Goal: Information Seeking & Learning: Find specific fact

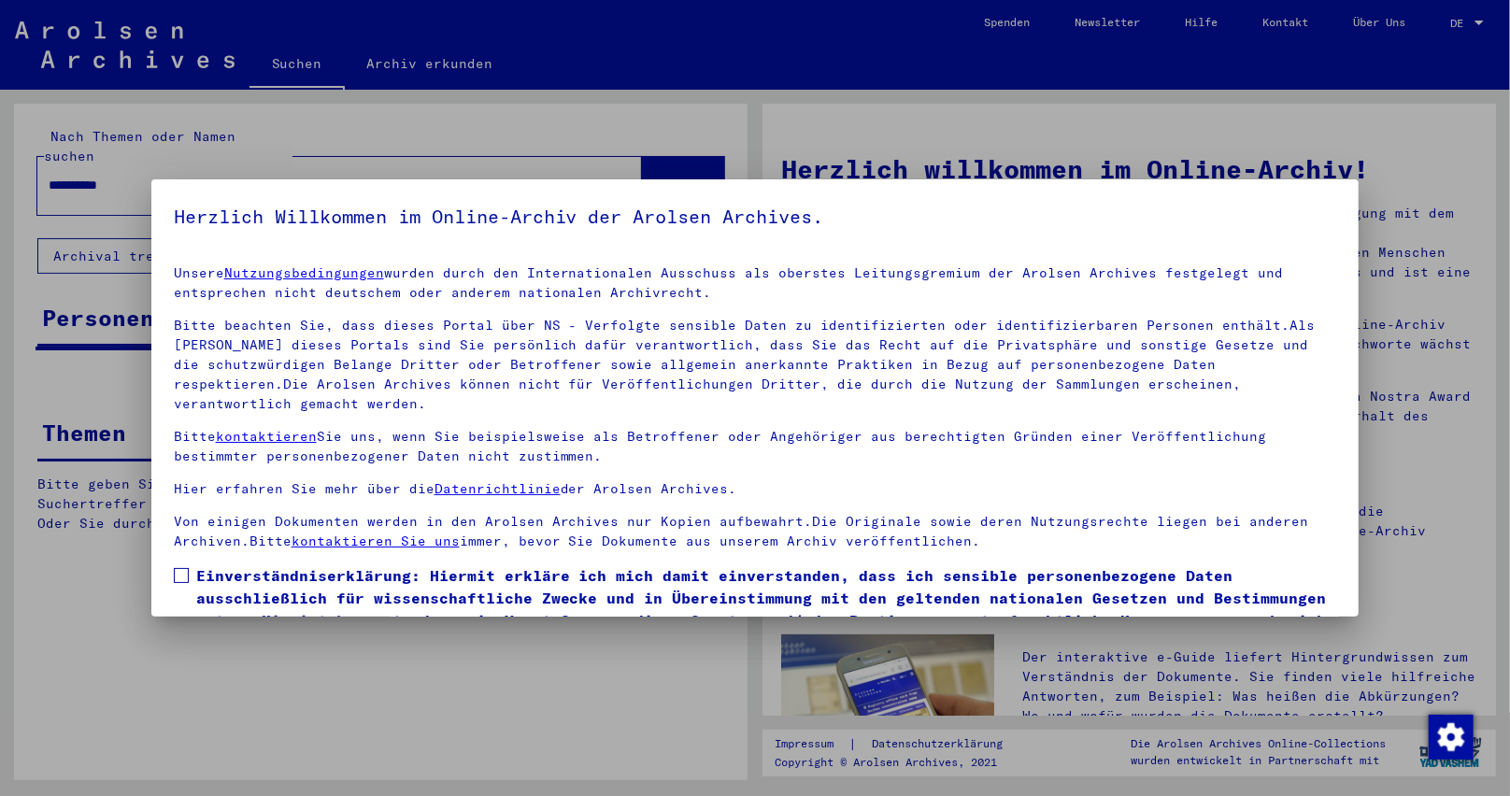
drag, startPoint x: 186, startPoint y: 556, endPoint x: 214, endPoint y: 550, distance: 28.6
click at [187, 568] on span at bounding box center [181, 575] width 15 height 15
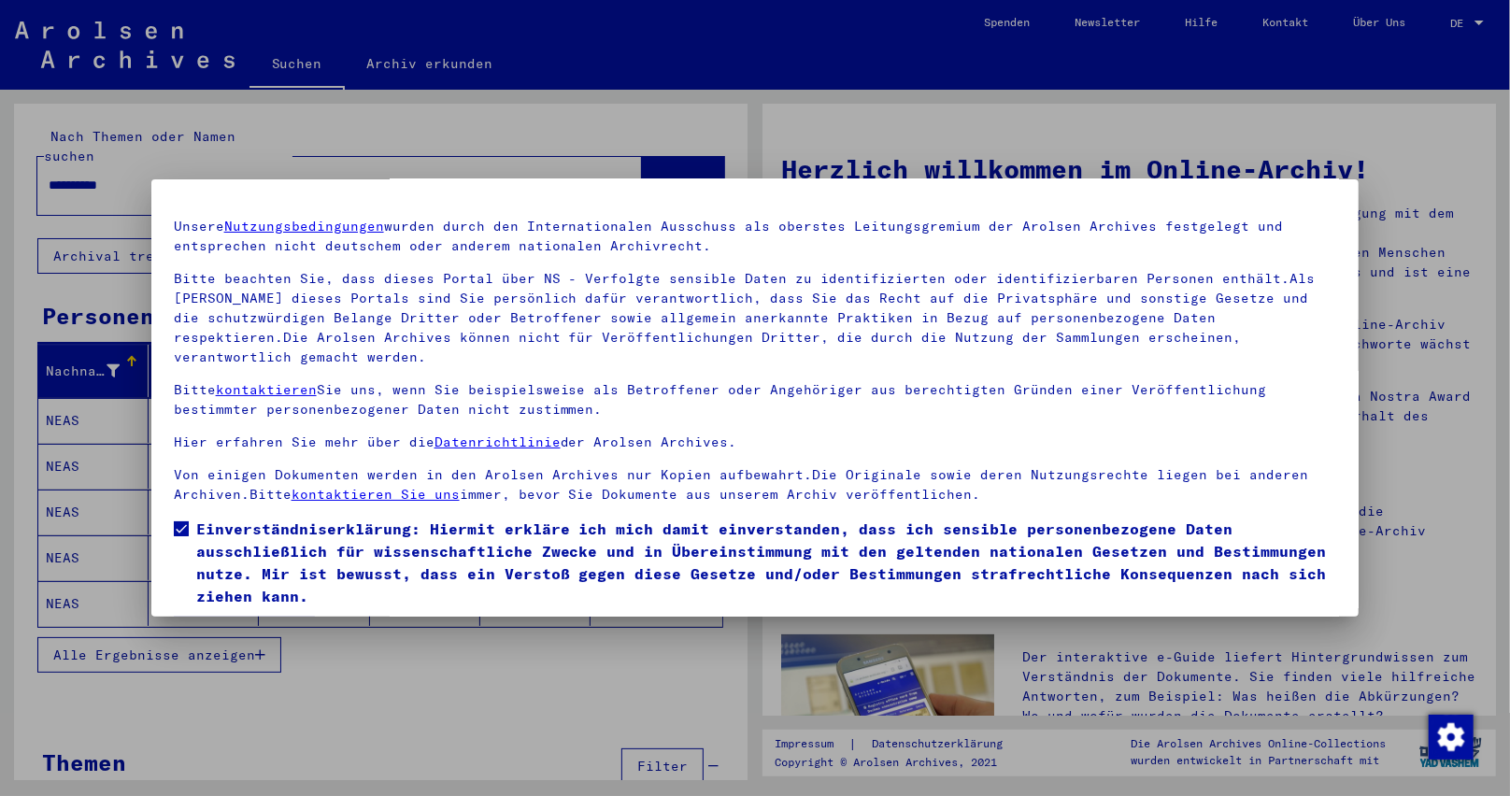
scroll to position [84, 0]
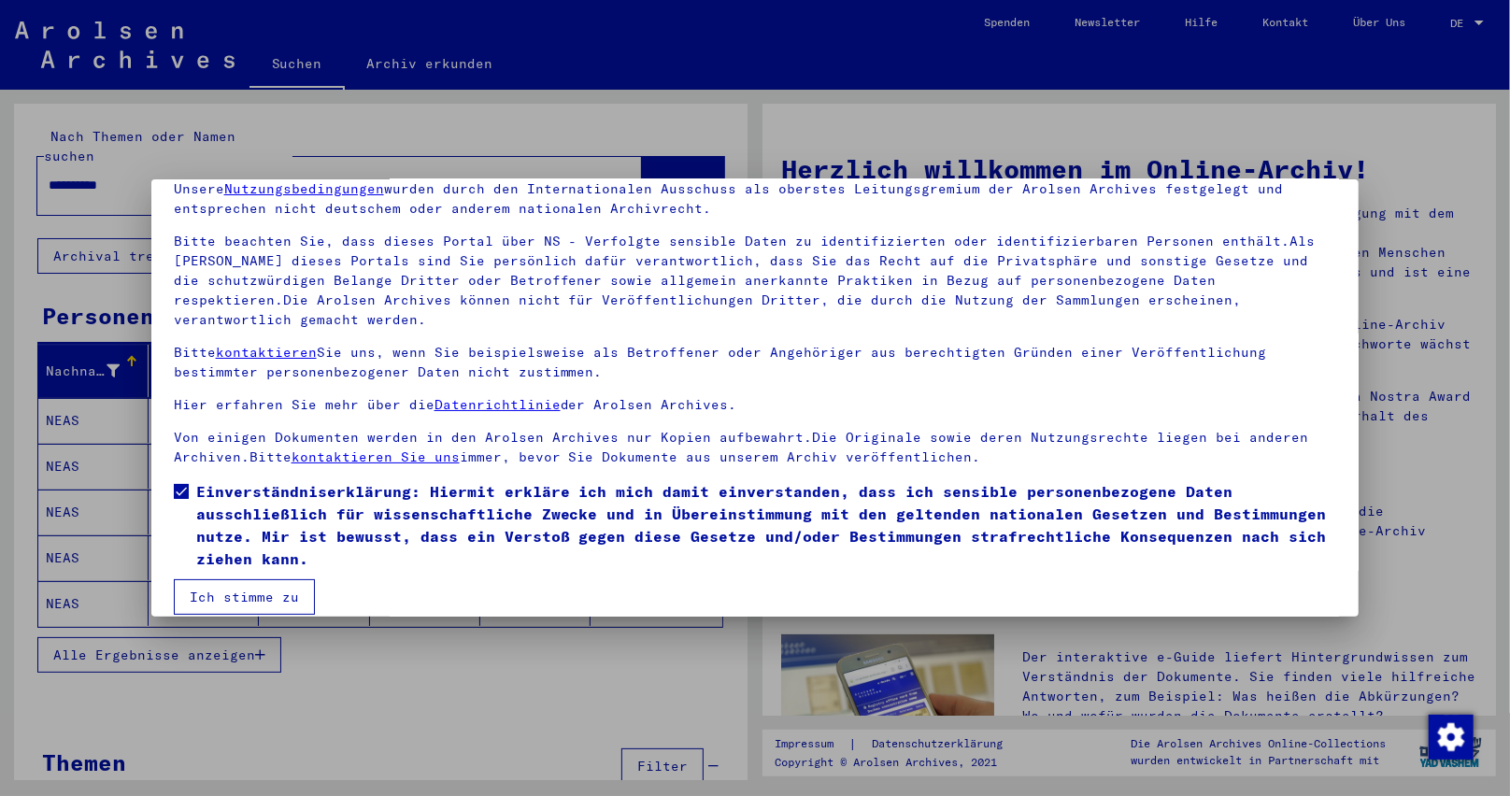
click at [257, 579] on button "Ich stimme zu" at bounding box center [244, 597] width 141 height 36
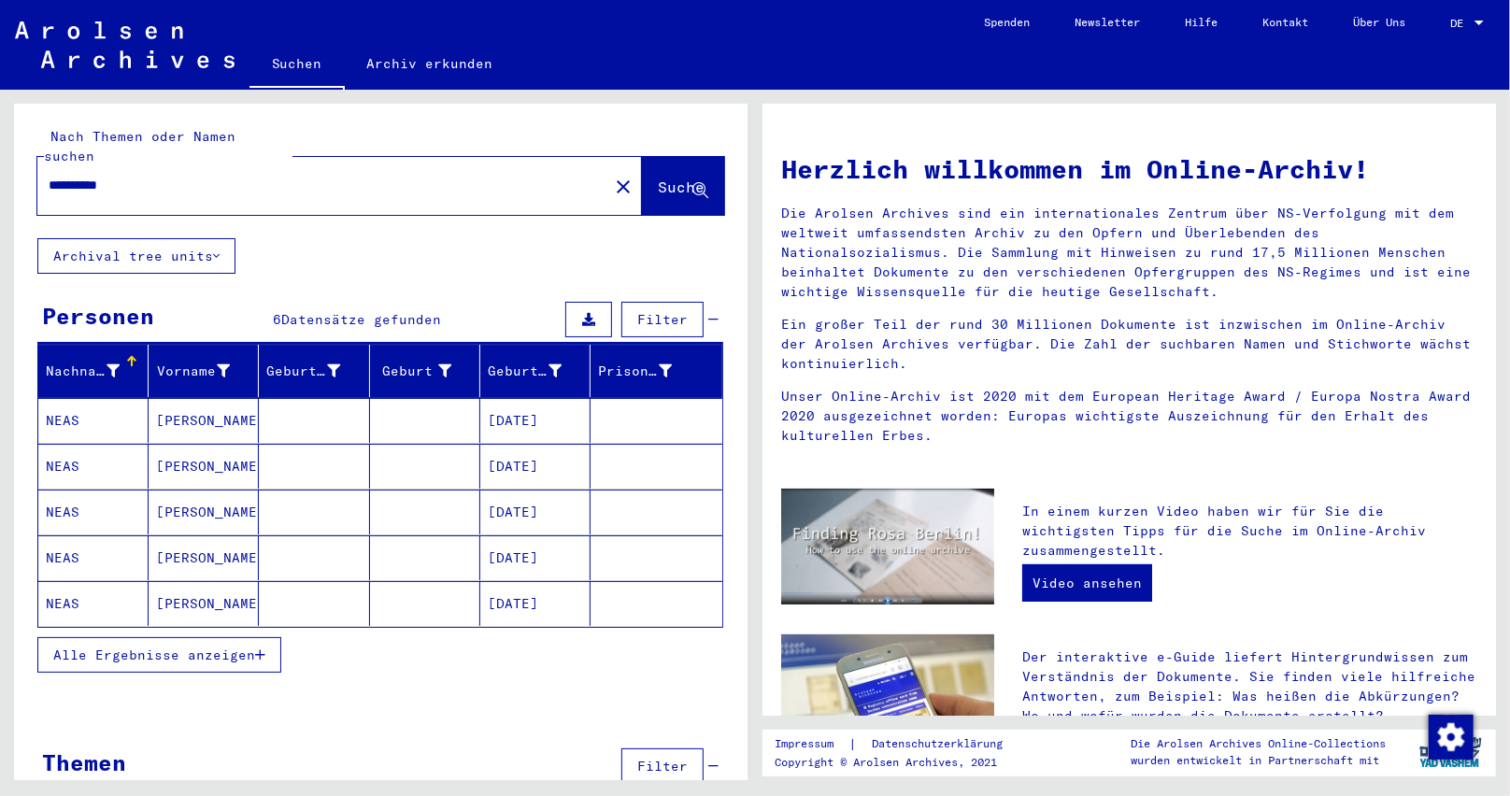
click at [513, 400] on mat-cell "[DATE]" at bounding box center [535, 420] width 110 height 45
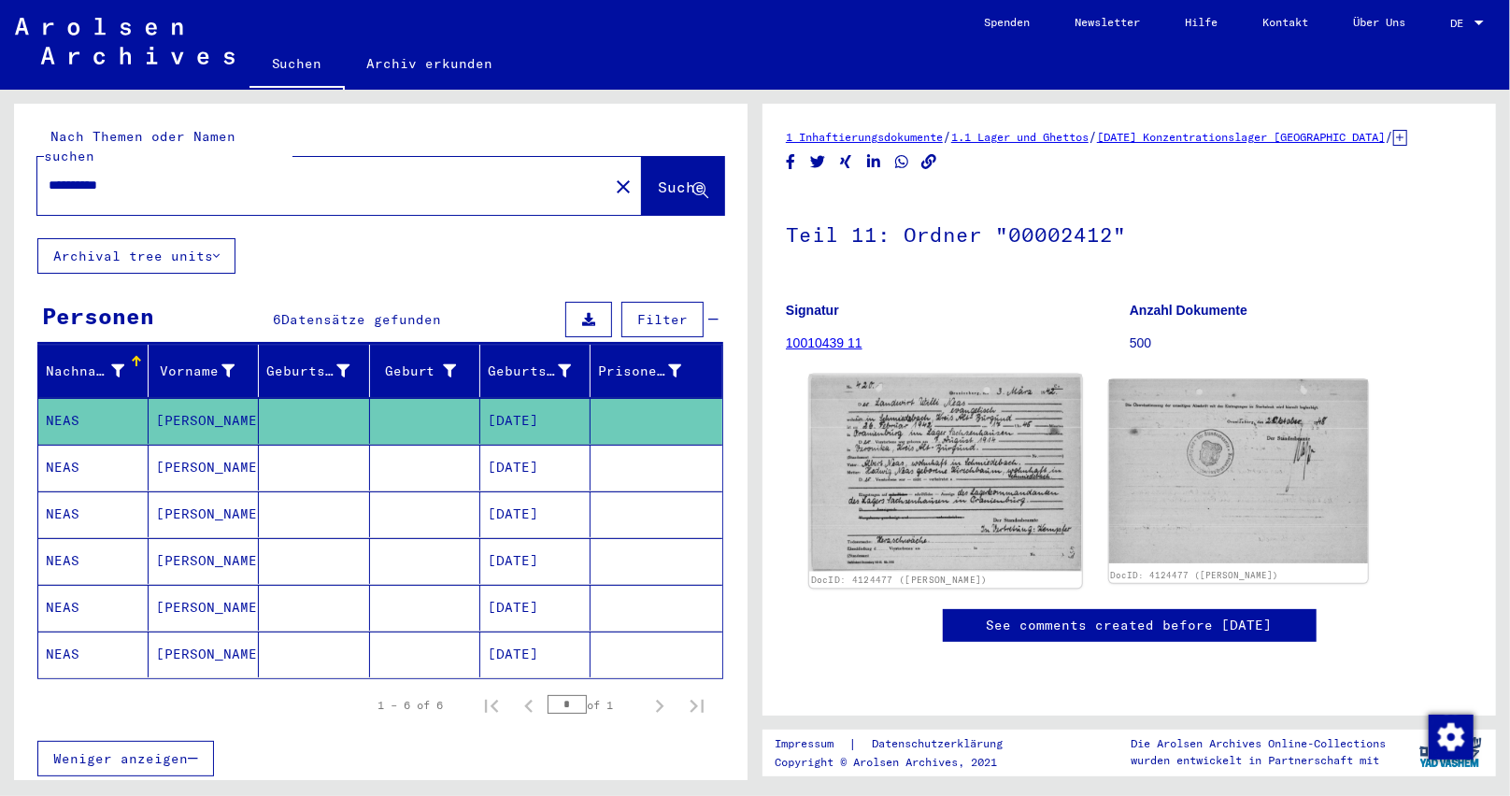
click at [965, 530] on img at bounding box center [945, 473] width 272 height 197
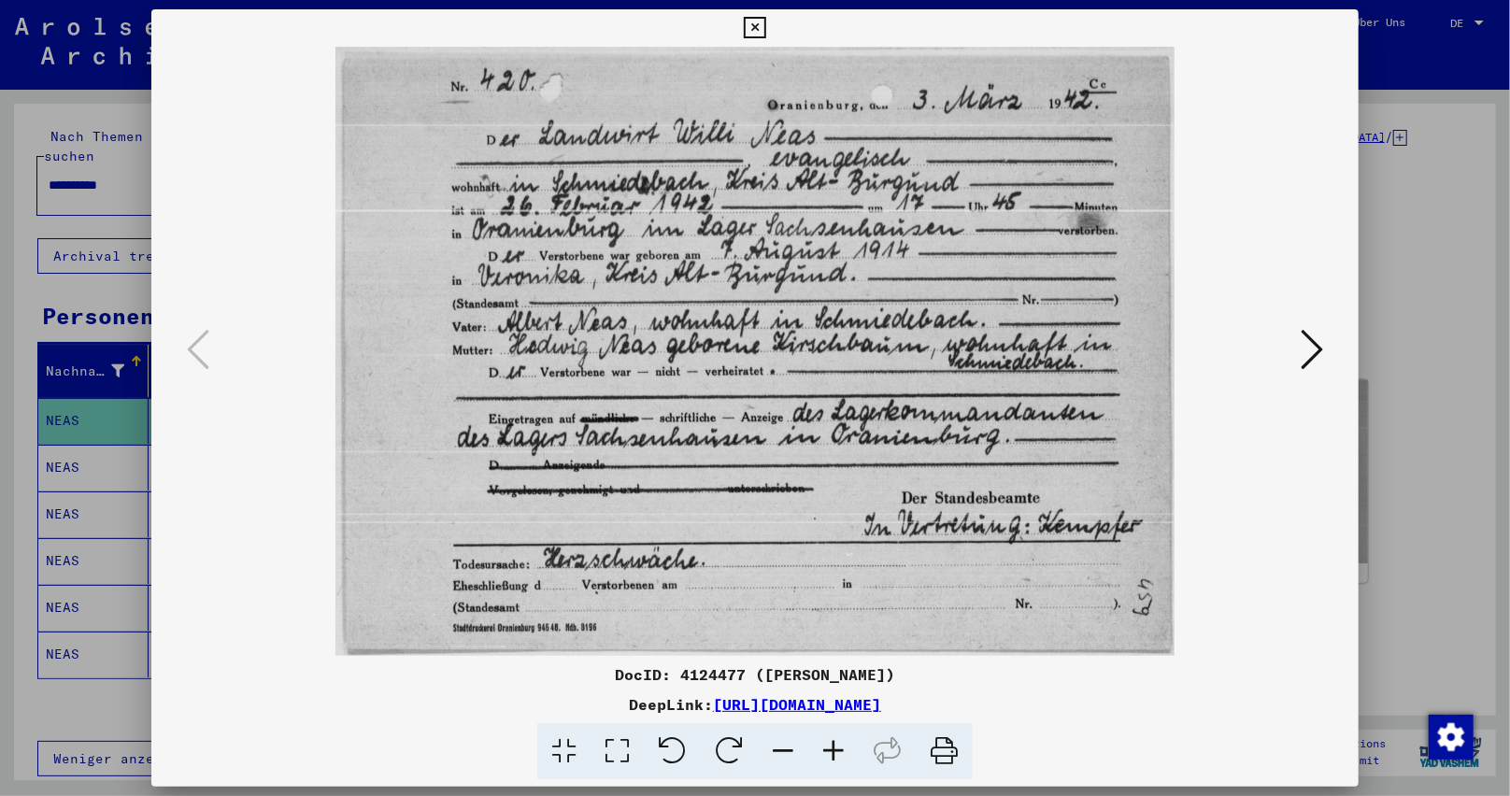
click at [1427, 442] on div at bounding box center [755, 398] width 1510 height 796
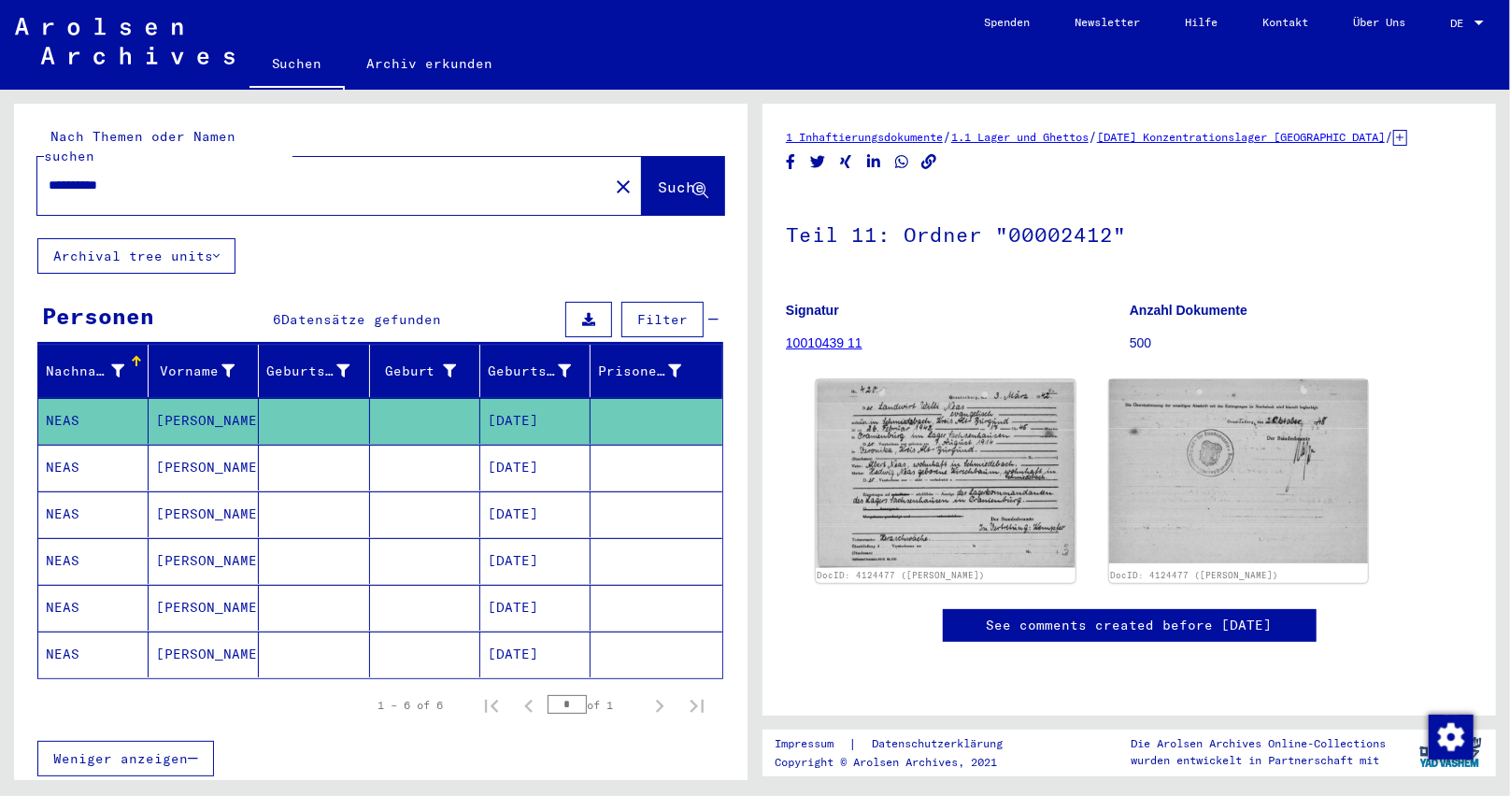
drag, startPoint x: 140, startPoint y: 164, endPoint x: 0, endPoint y: 145, distance: 141.5
click at [0, 145] on div "**********" at bounding box center [377, 435] width 755 height 691
click at [658, 178] on span "Suche" at bounding box center [681, 187] width 47 height 19
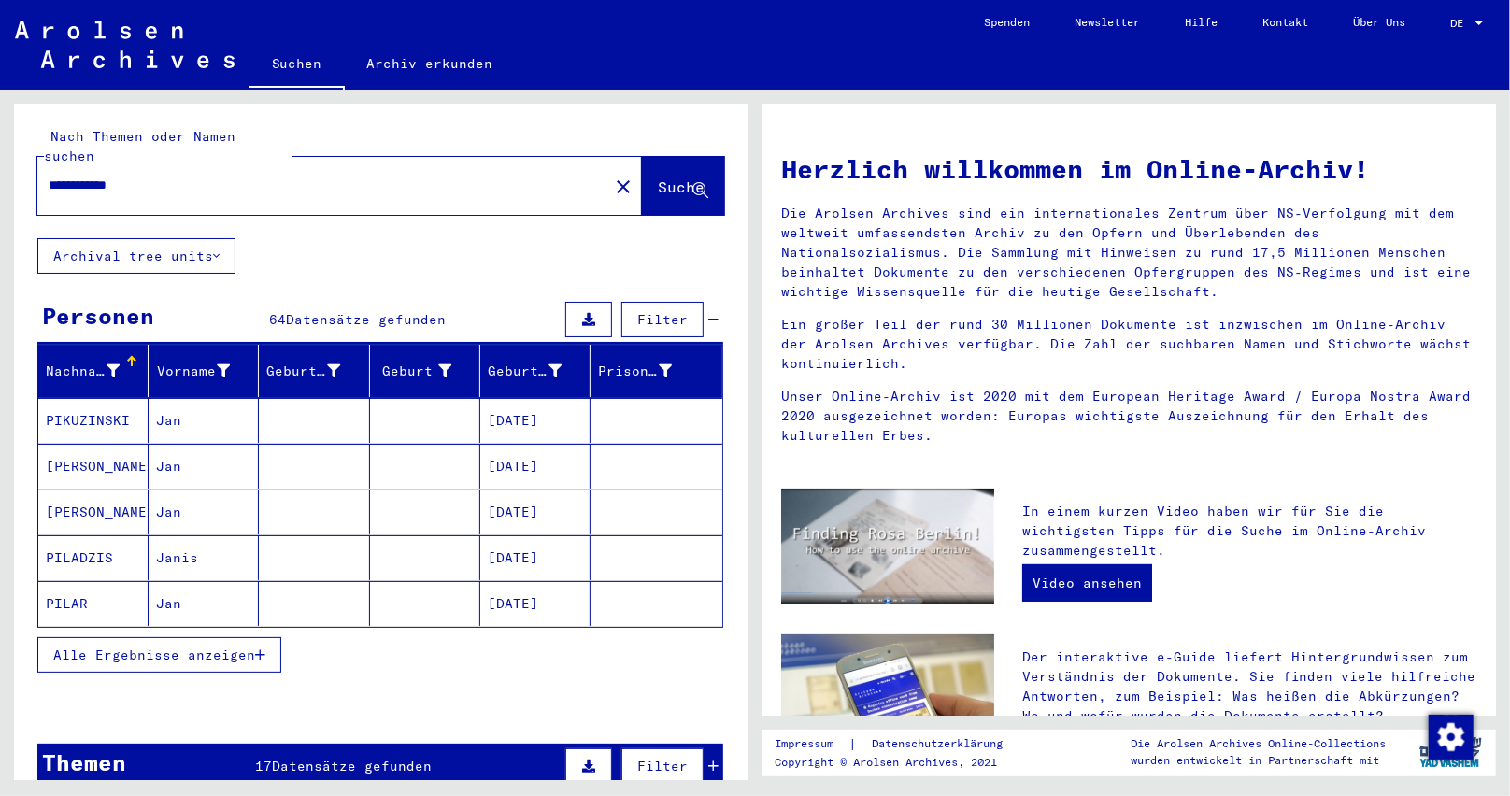
click at [216, 176] on input "**********" at bounding box center [317, 186] width 537 height 20
type input "**********"
click at [658, 178] on span "Suche" at bounding box center [681, 187] width 47 height 19
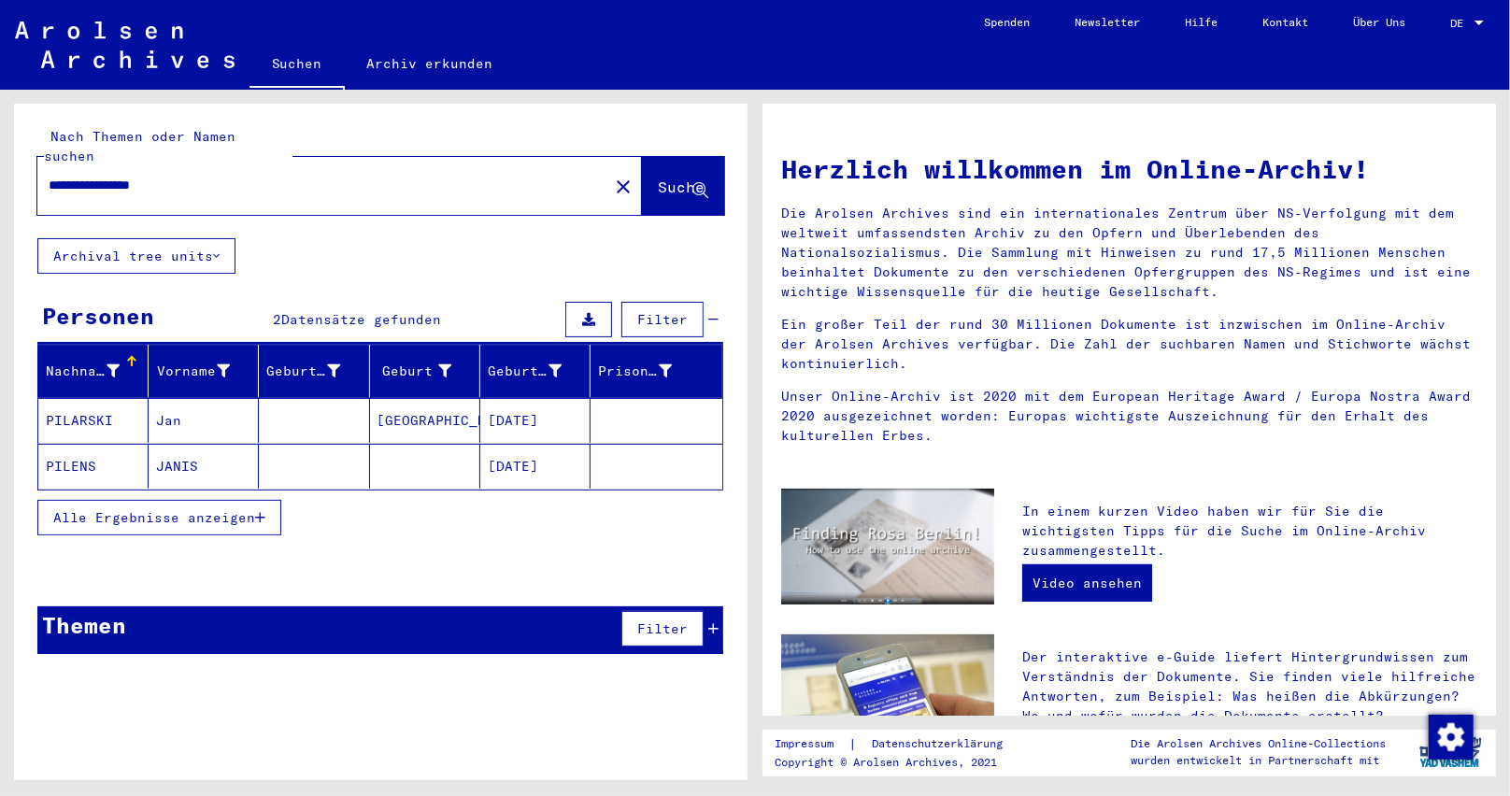
click at [561, 410] on mat-cell "[DATE]" at bounding box center [535, 420] width 110 height 45
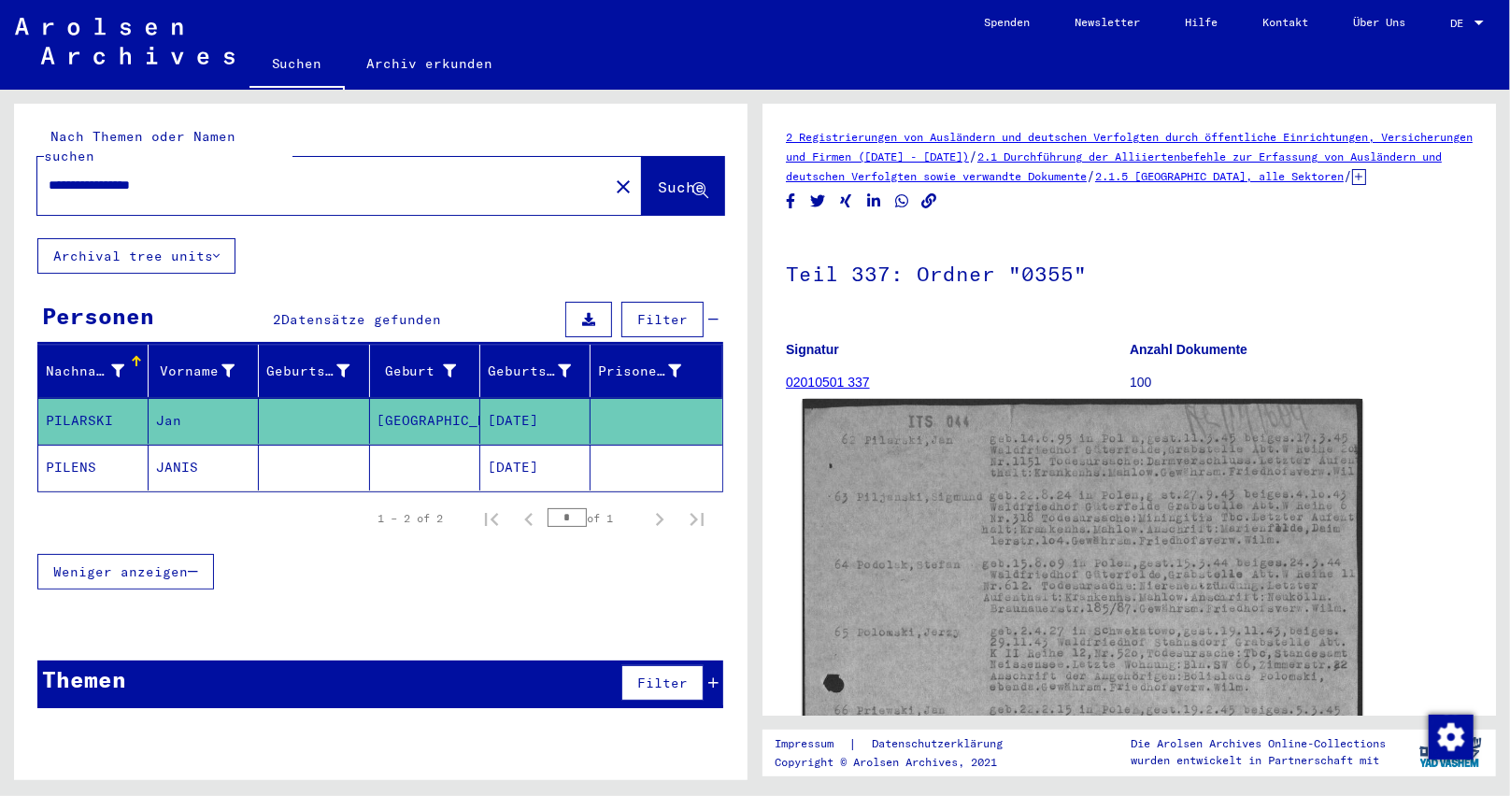
click at [992, 501] on img at bounding box center [1083, 802] width 561 height 807
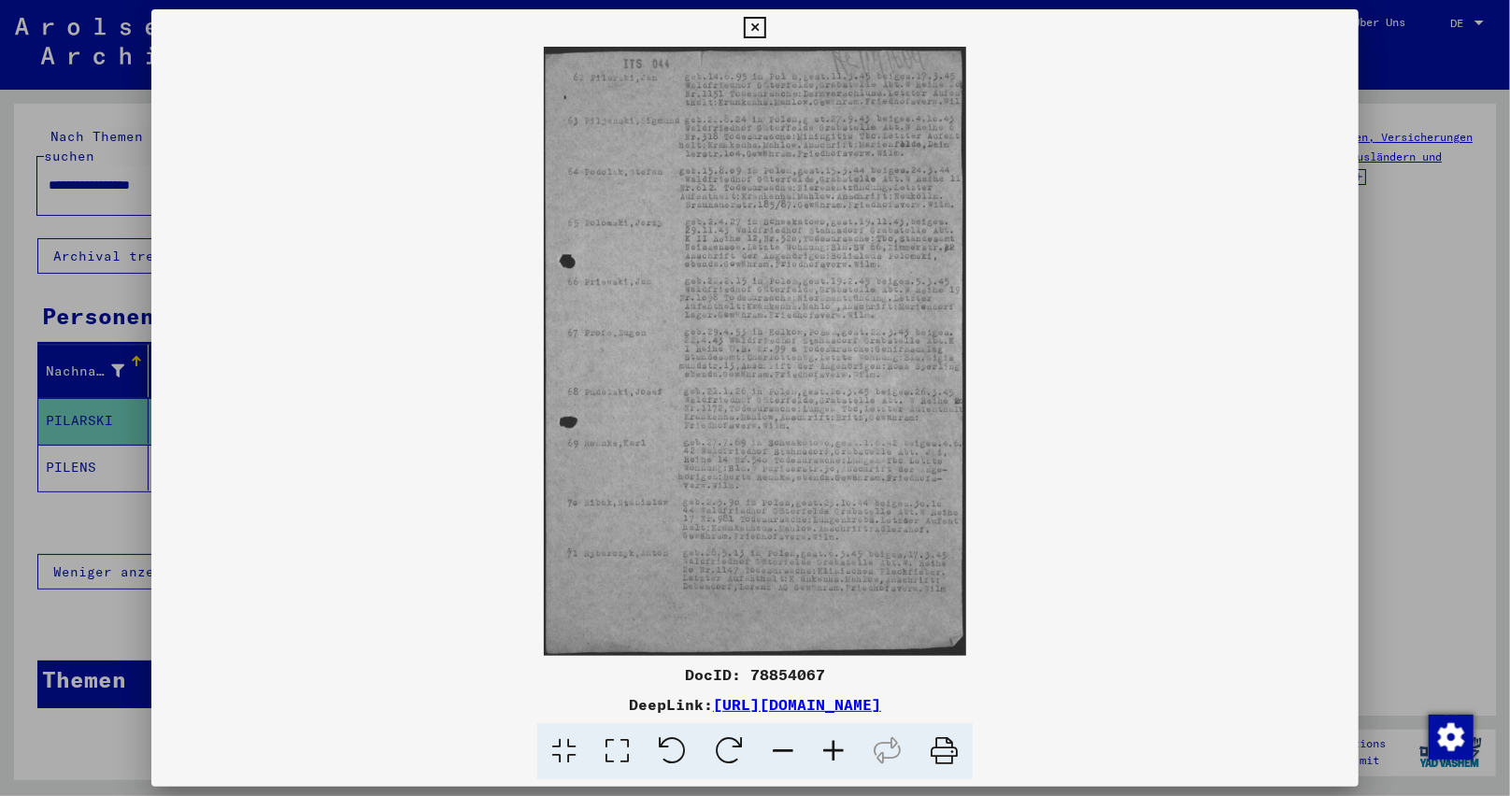
click at [834, 746] on icon at bounding box center [833, 751] width 50 height 57
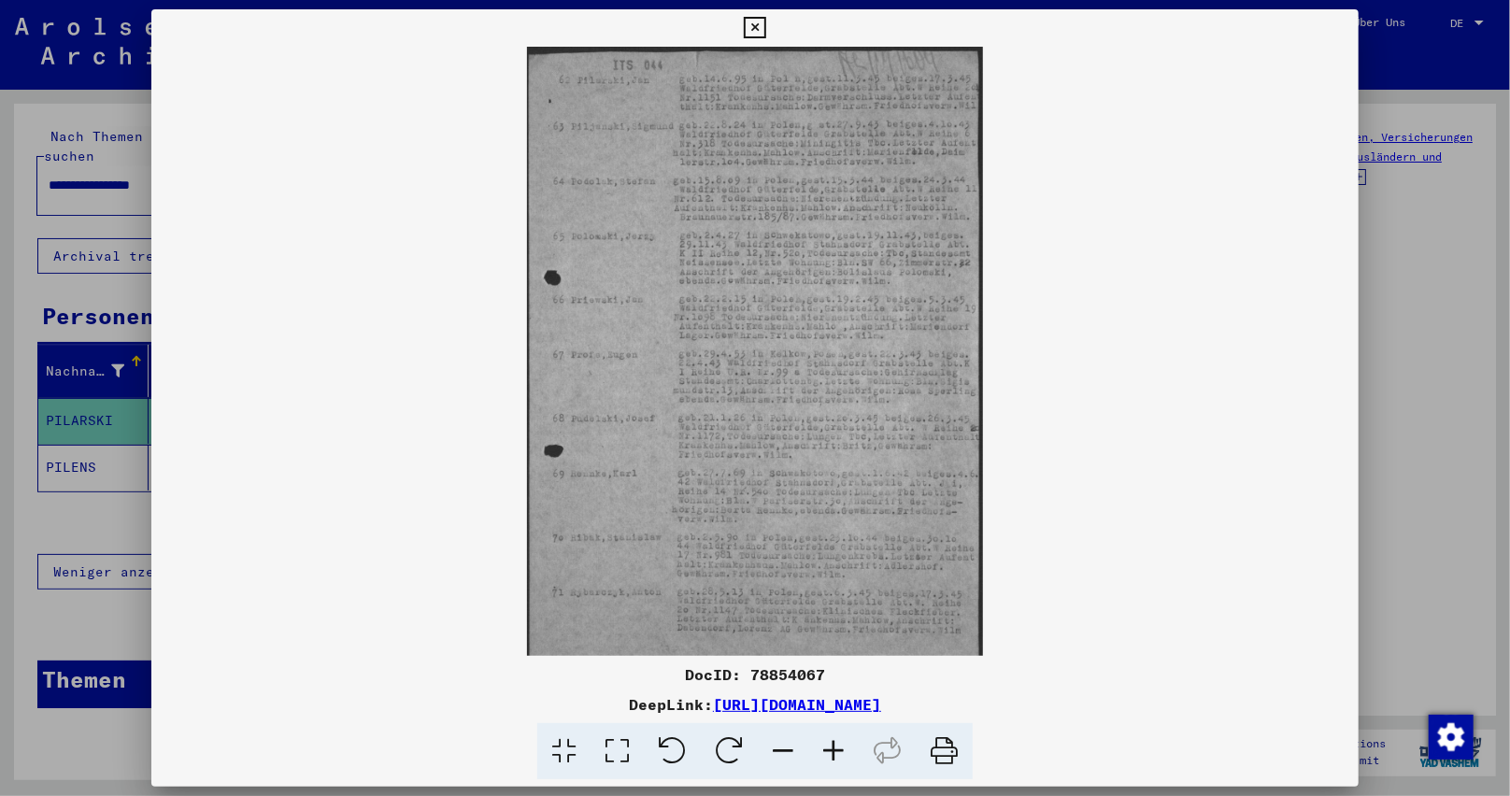
click at [834, 746] on icon at bounding box center [833, 751] width 50 height 57
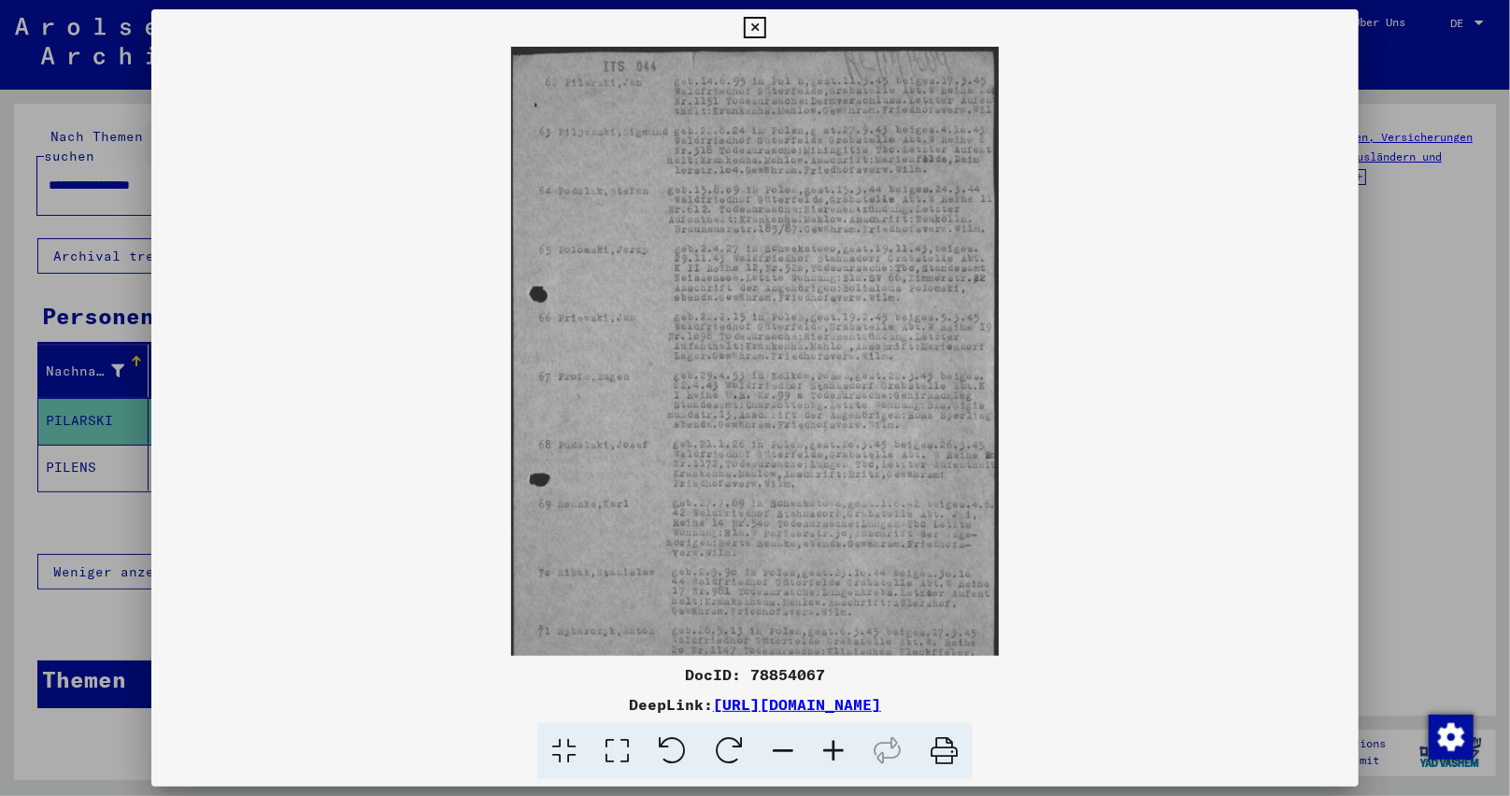
click at [833, 746] on icon at bounding box center [833, 751] width 50 height 57
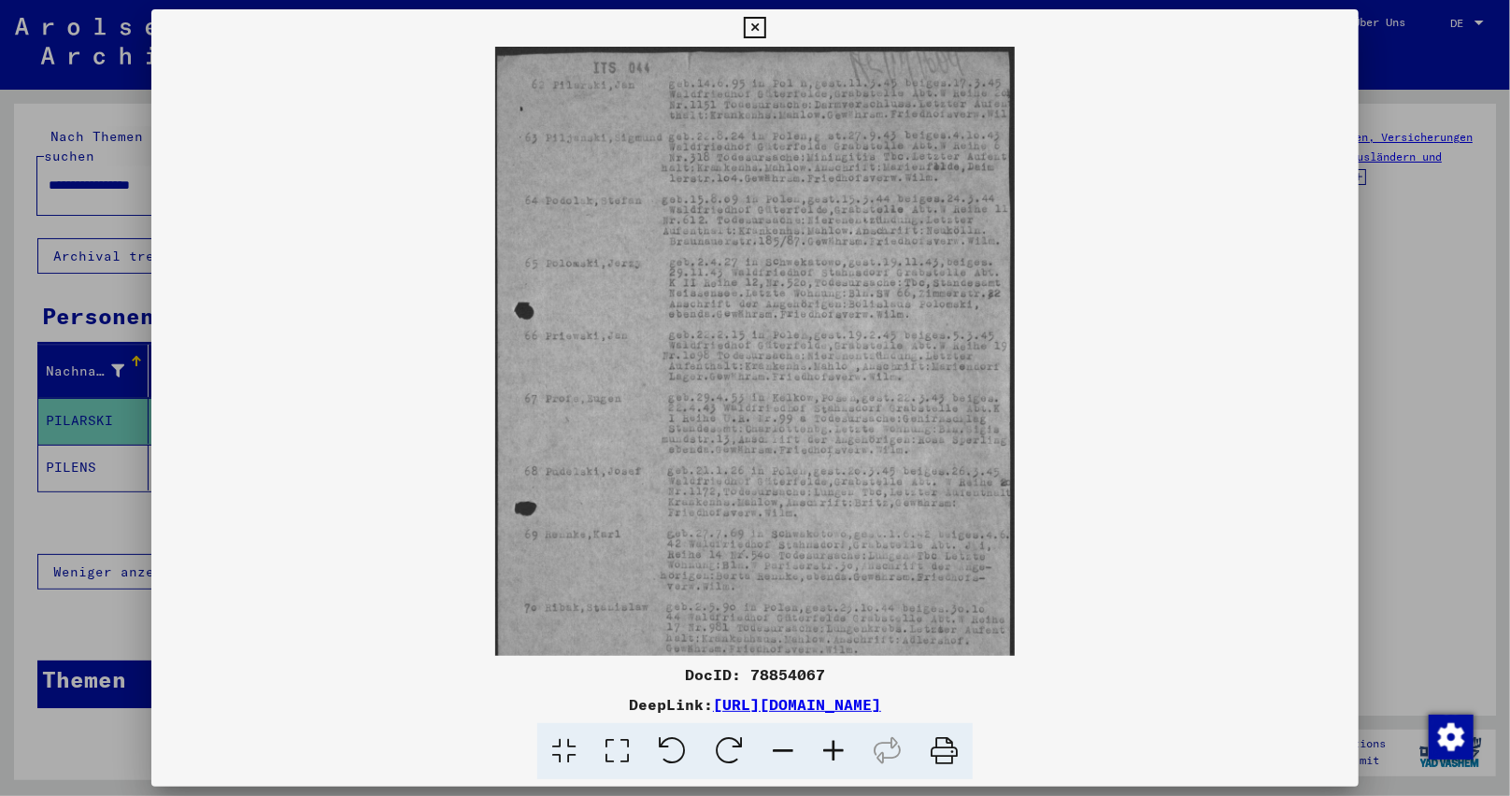
click at [834, 746] on icon at bounding box center [833, 751] width 50 height 57
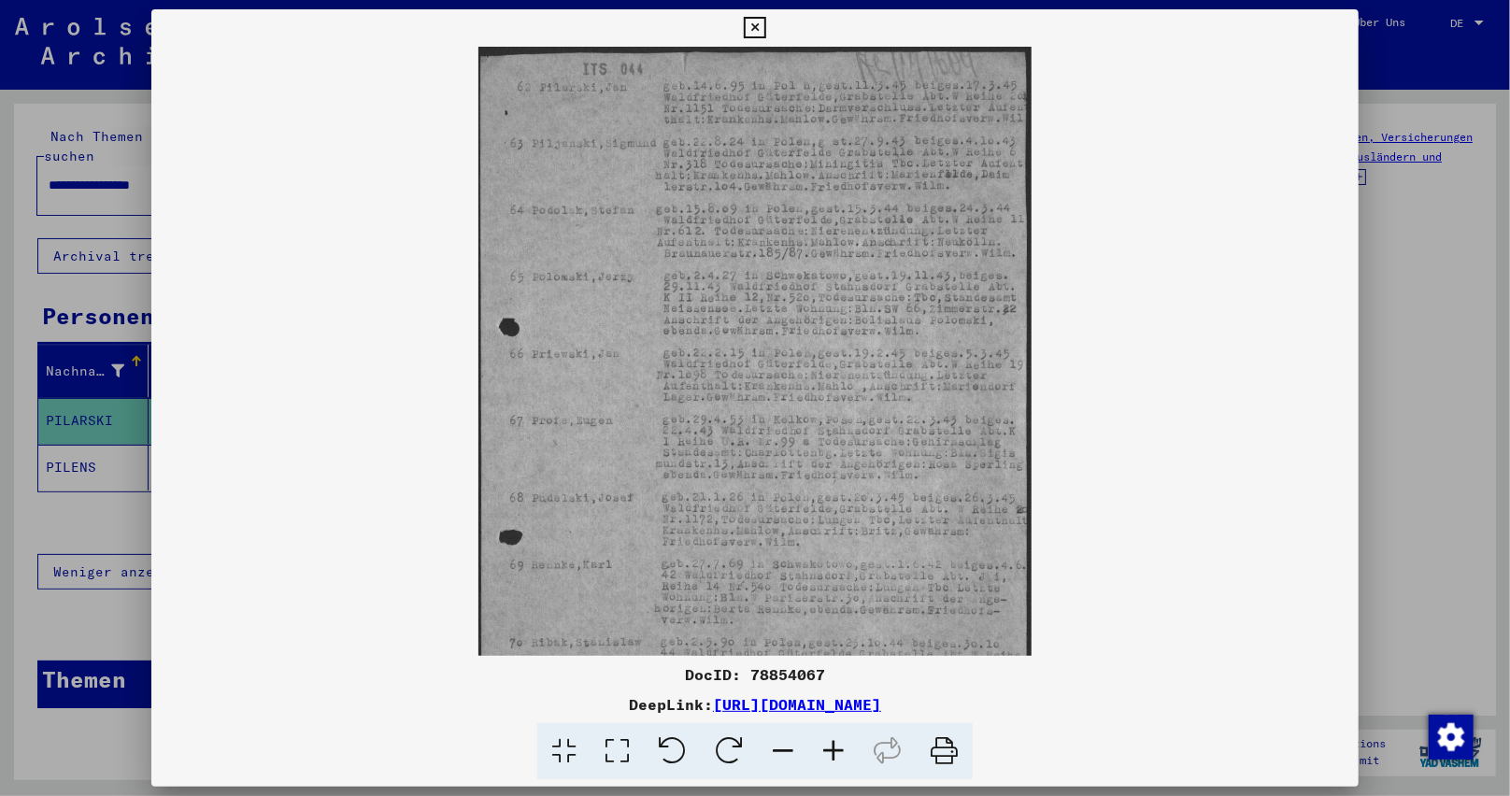
click at [834, 746] on icon at bounding box center [833, 751] width 50 height 57
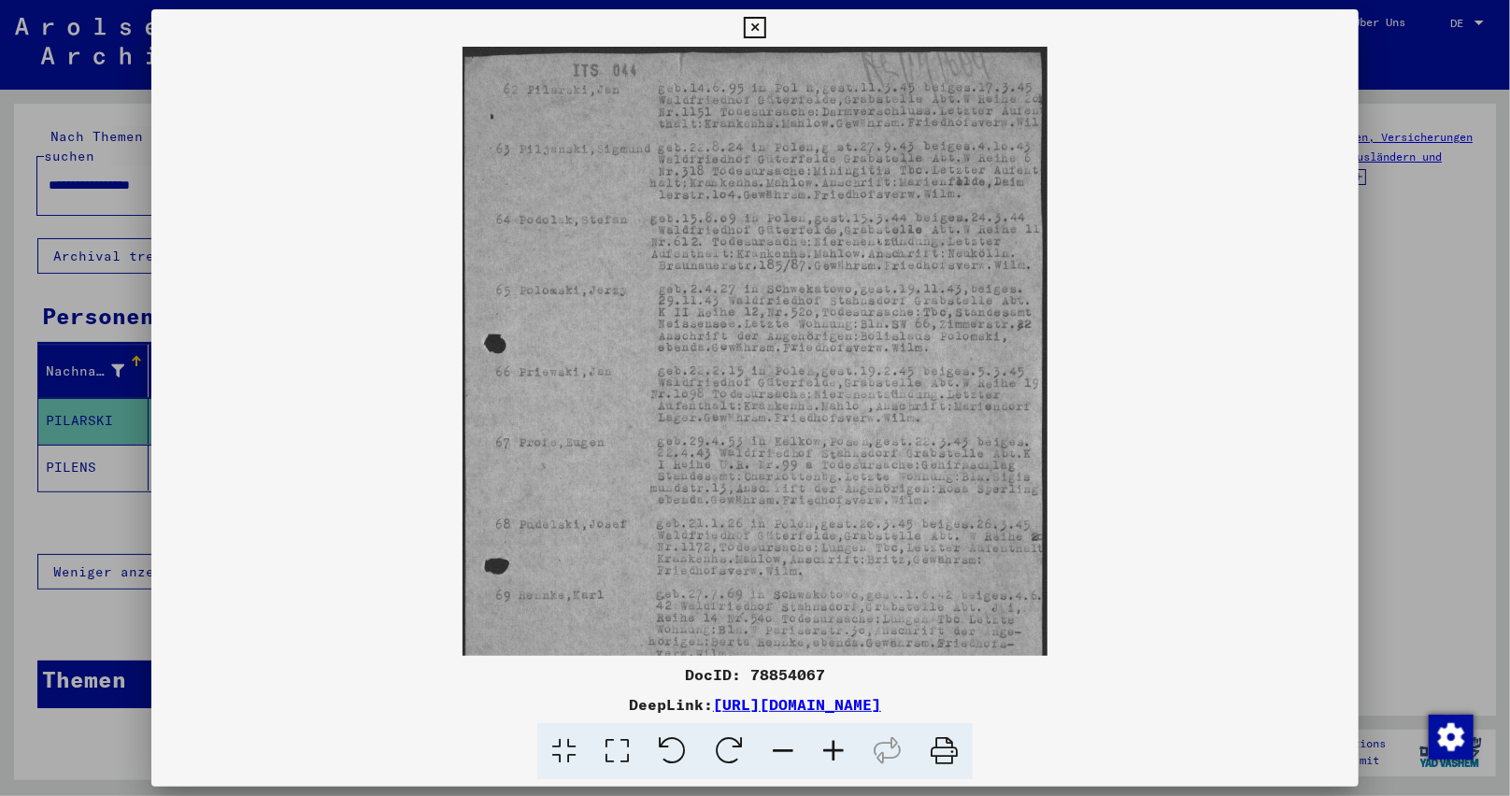
click at [837, 757] on icon at bounding box center [833, 751] width 50 height 57
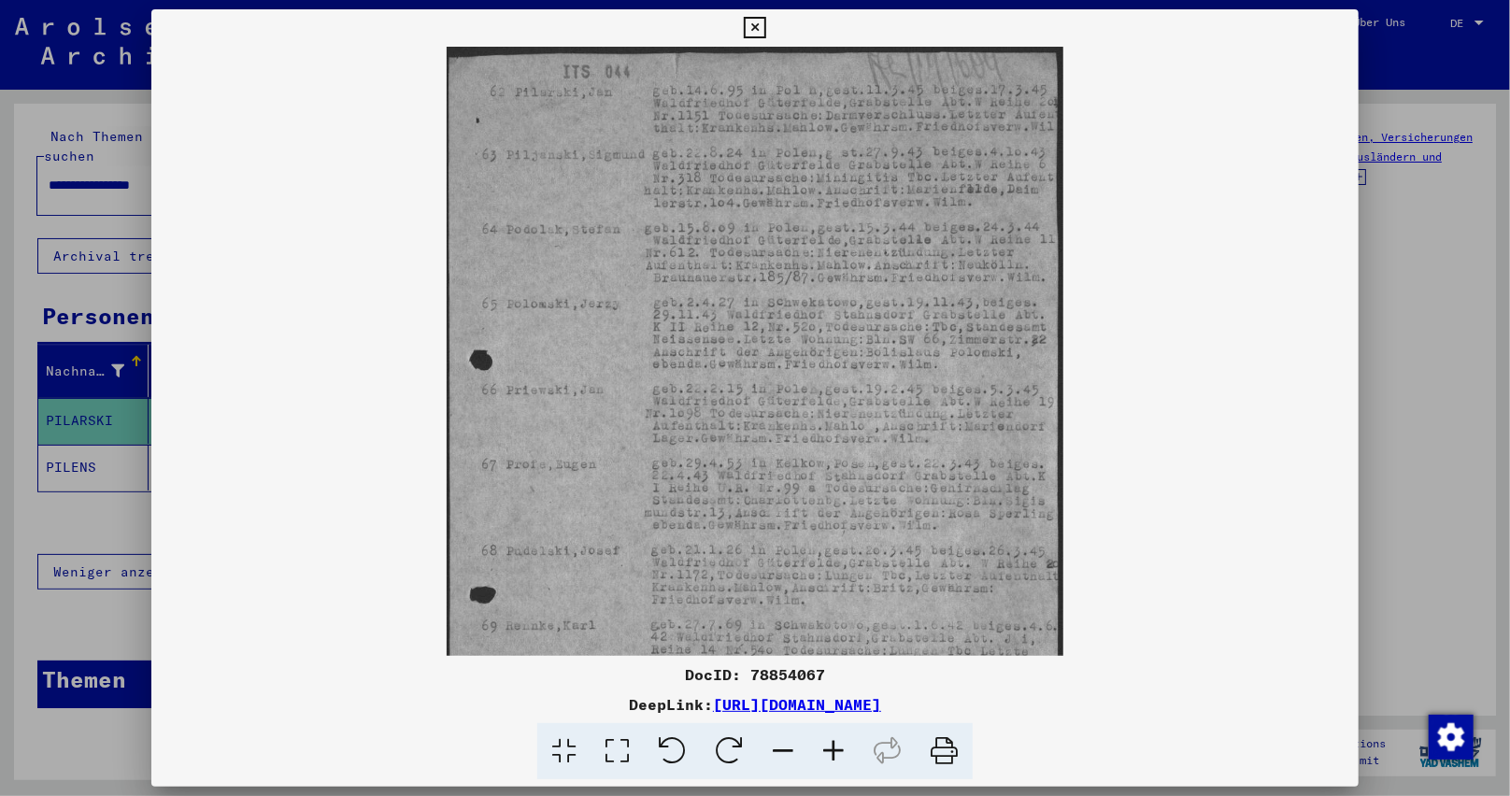
click at [832, 751] on icon at bounding box center [833, 751] width 50 height 57
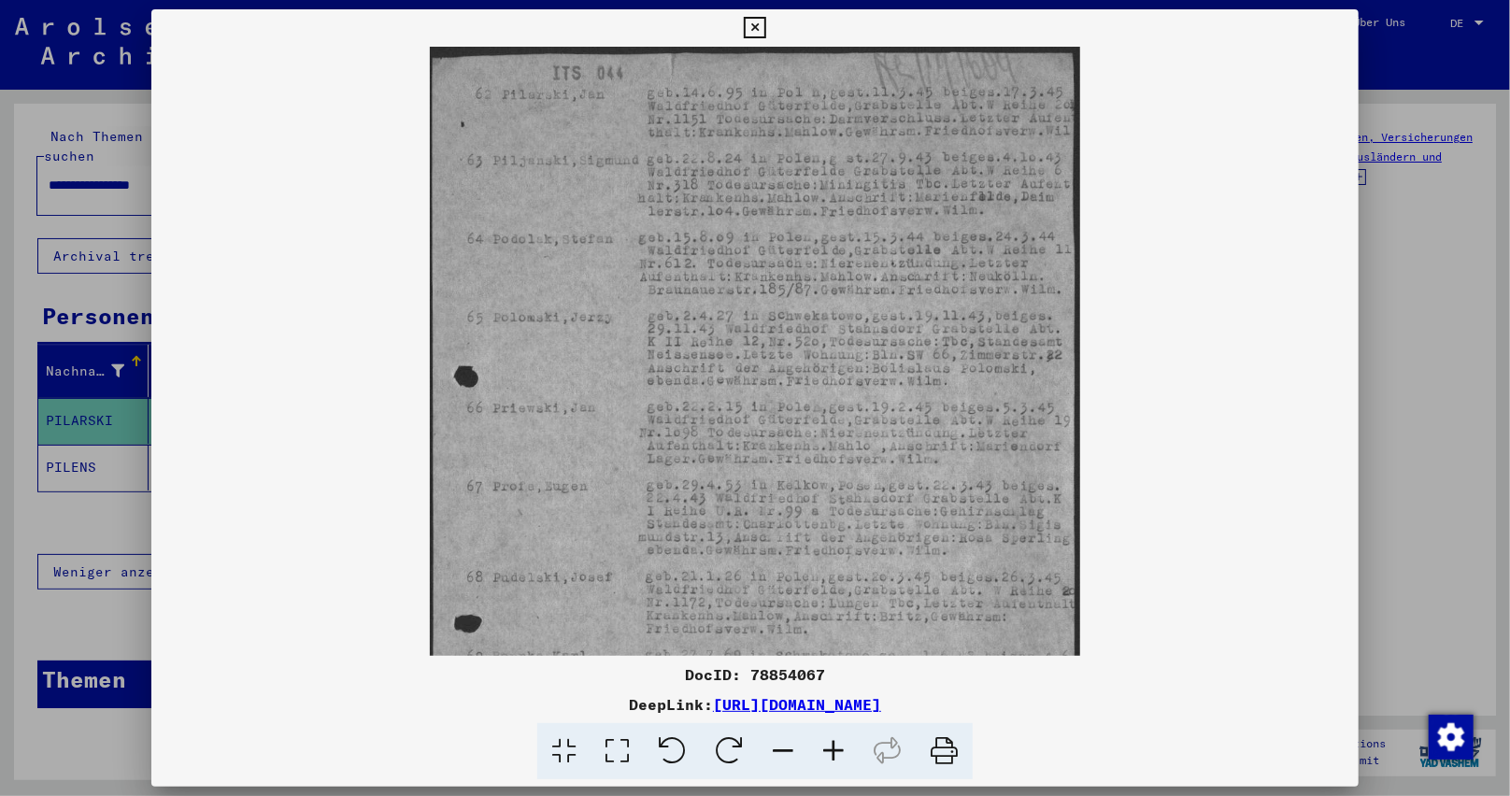
click at [830, 752] on icon at bounding box center [833, 751] width 50 height 57
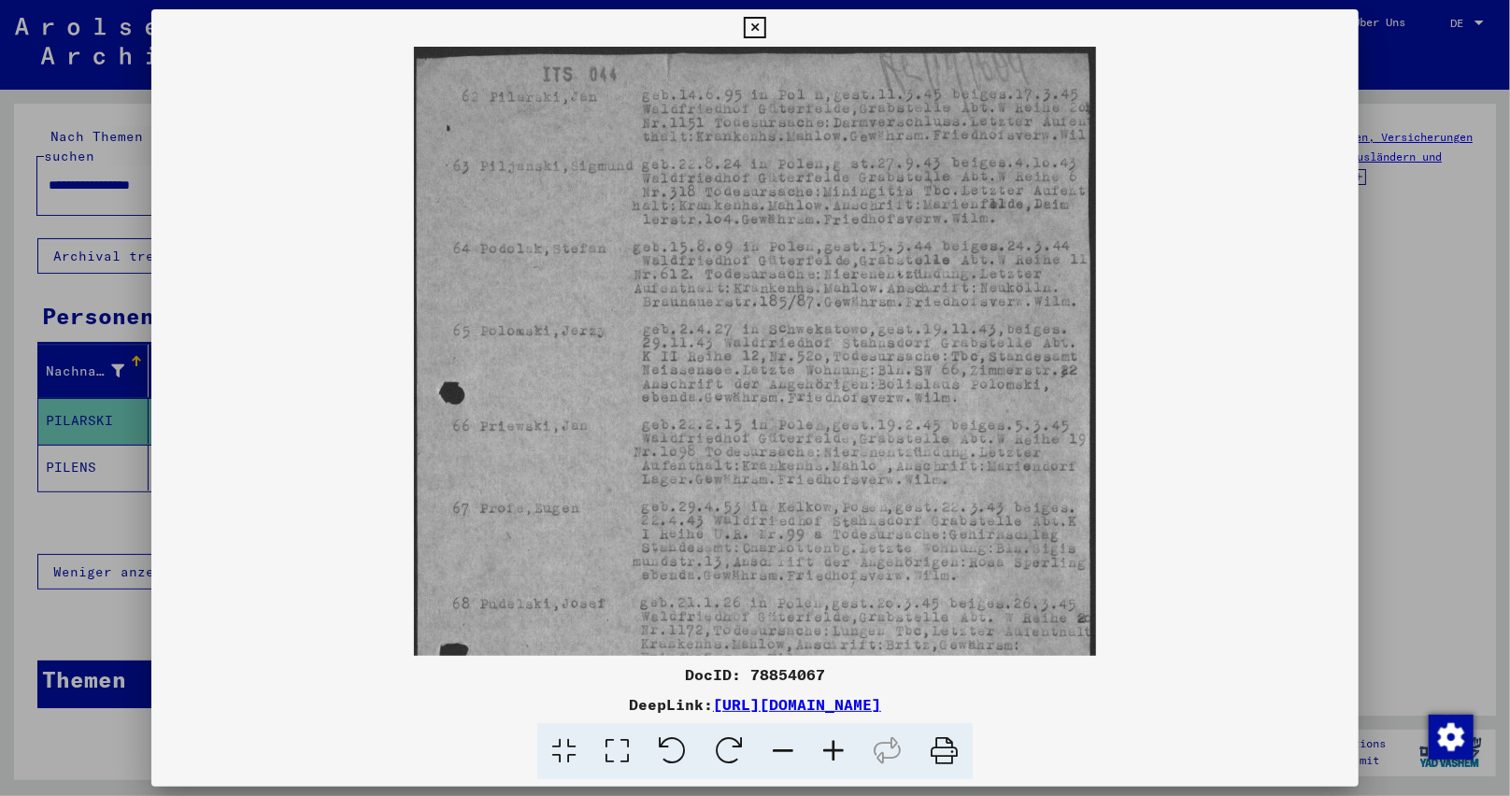
click at [830, 754] on icon at bounding box center [833, 751] width 50 height 57
click at [830, 756] on icon at bounding box center [833, 751] width 50 height 57
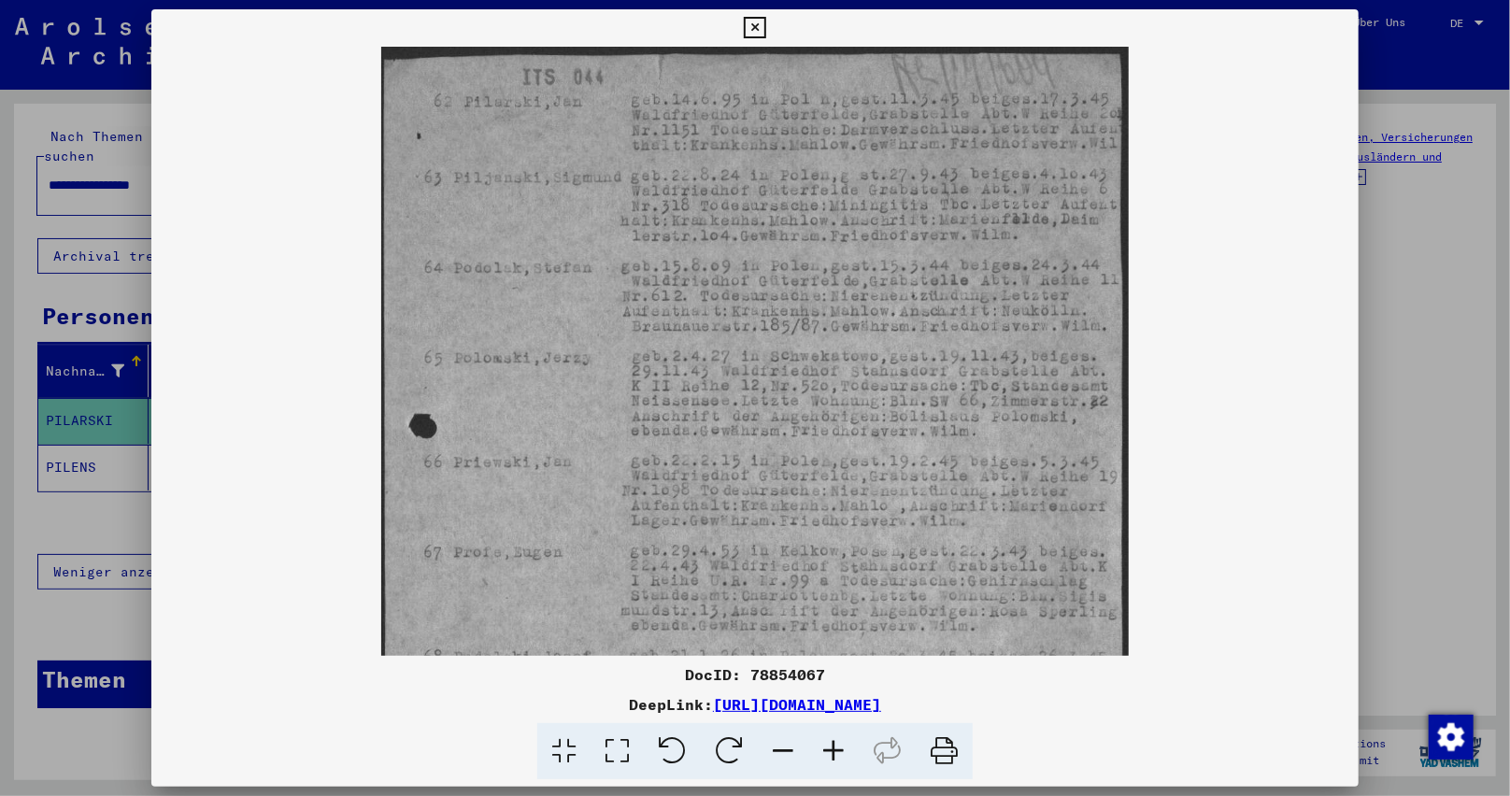
click at [830, 756] on icon at bounding box center [833, 751] width 50 height 57
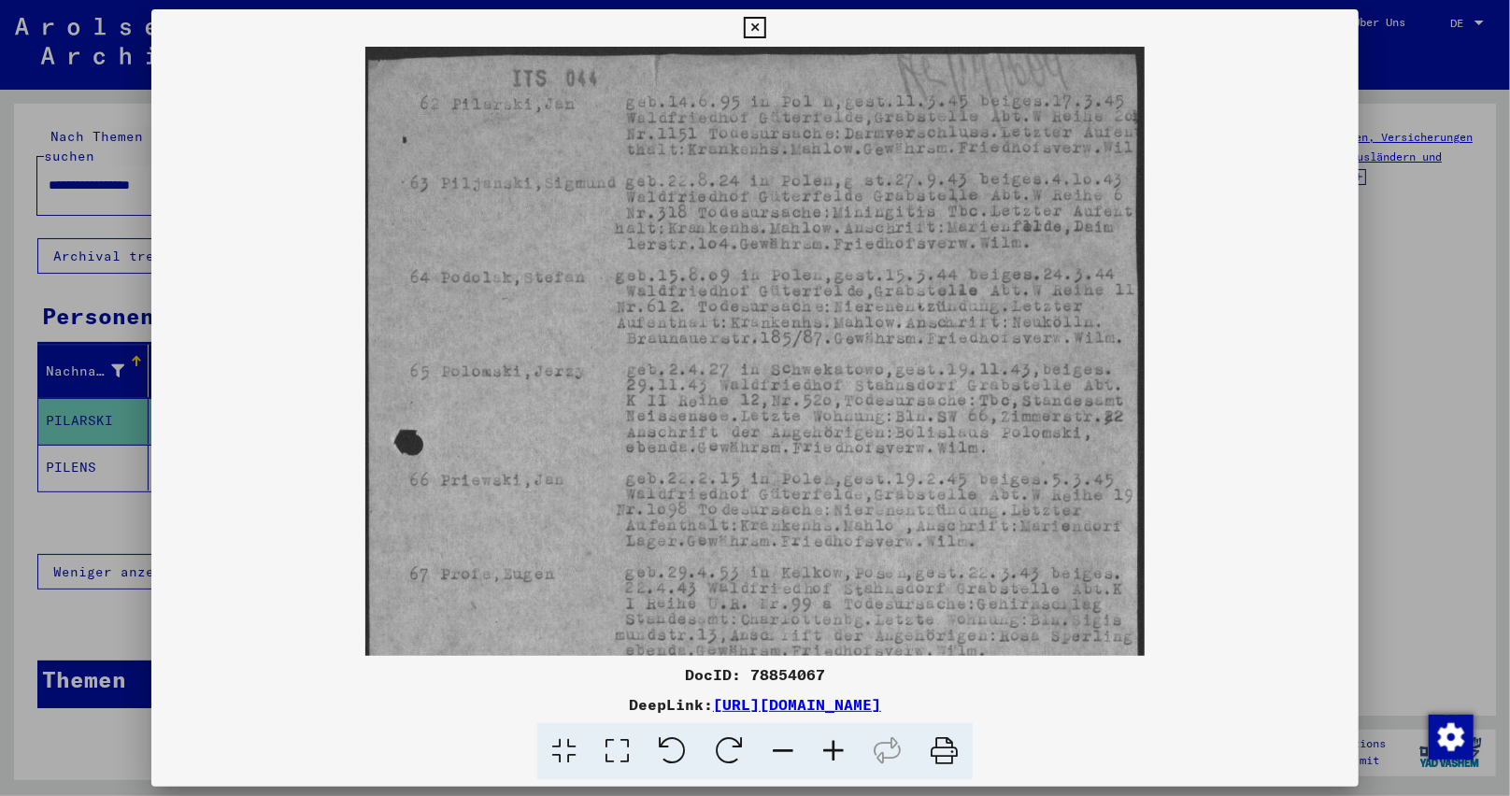
click at [830, 758] on icon at bounding box center [833, 751] width 50 height 57
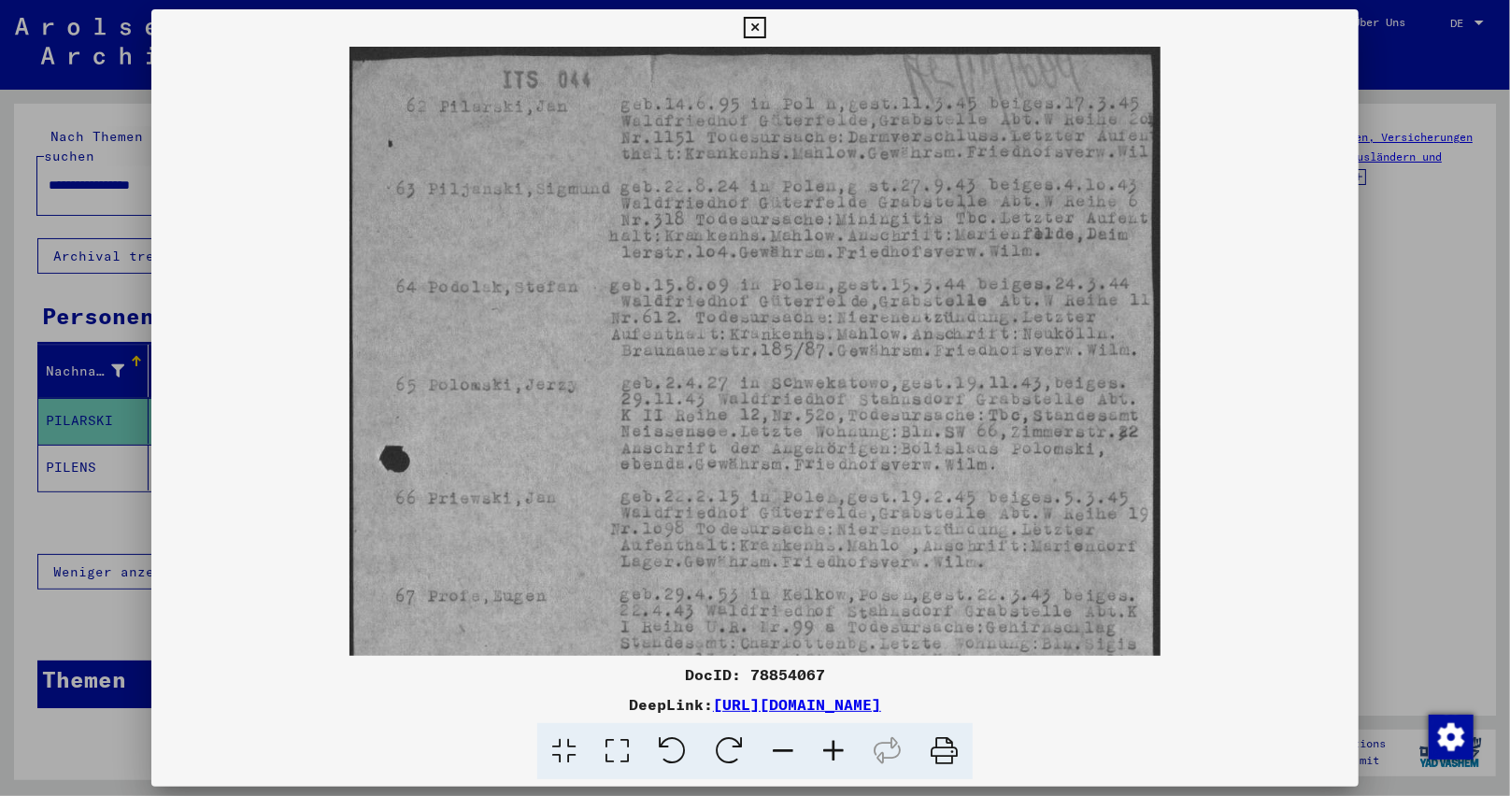
click at [830, 758] on icon at bounding box center [833, 751] width 50 height 57
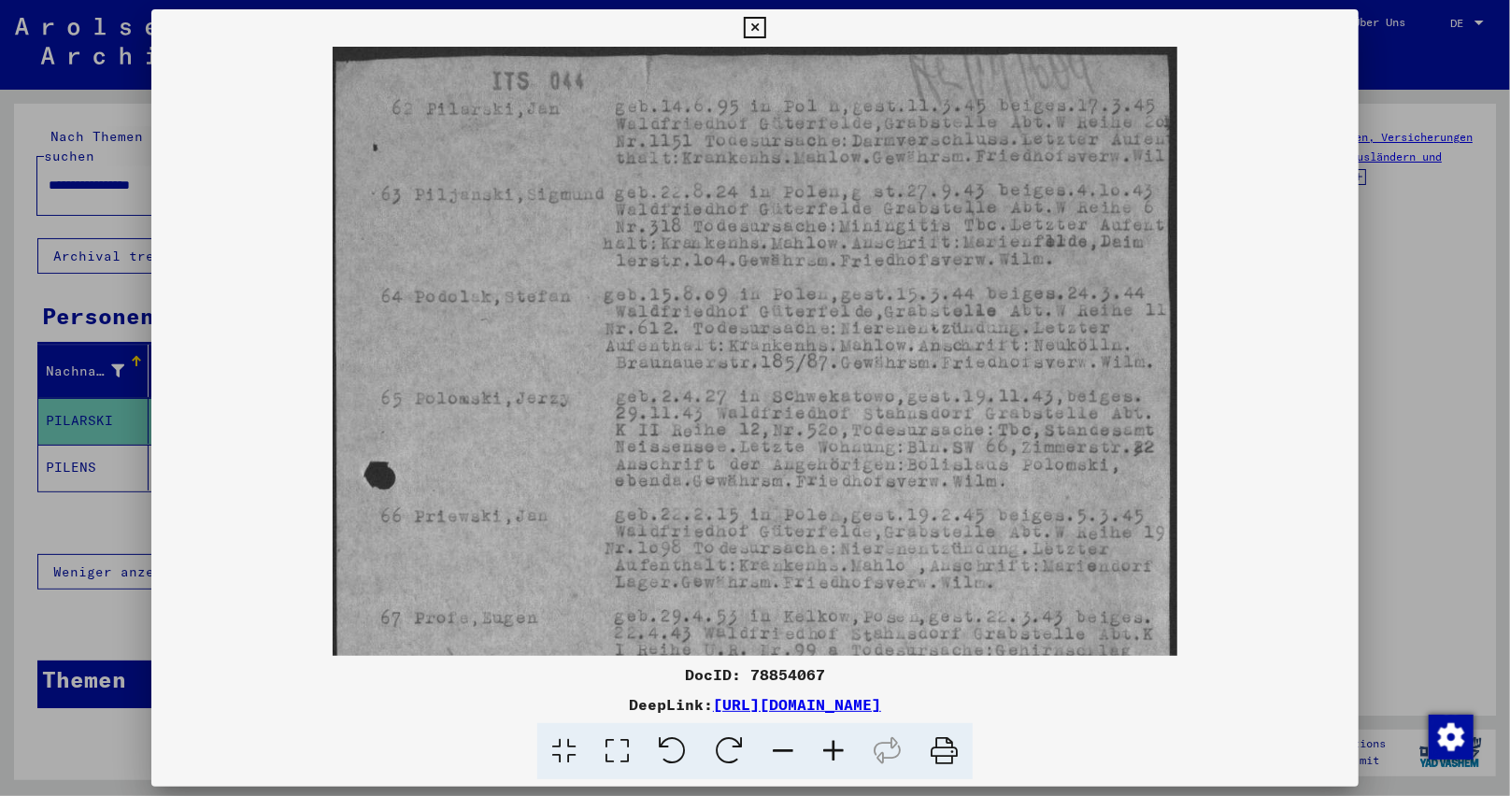
click at [826, 754] on icon at bounding box center [833, 751] width 50 height 57
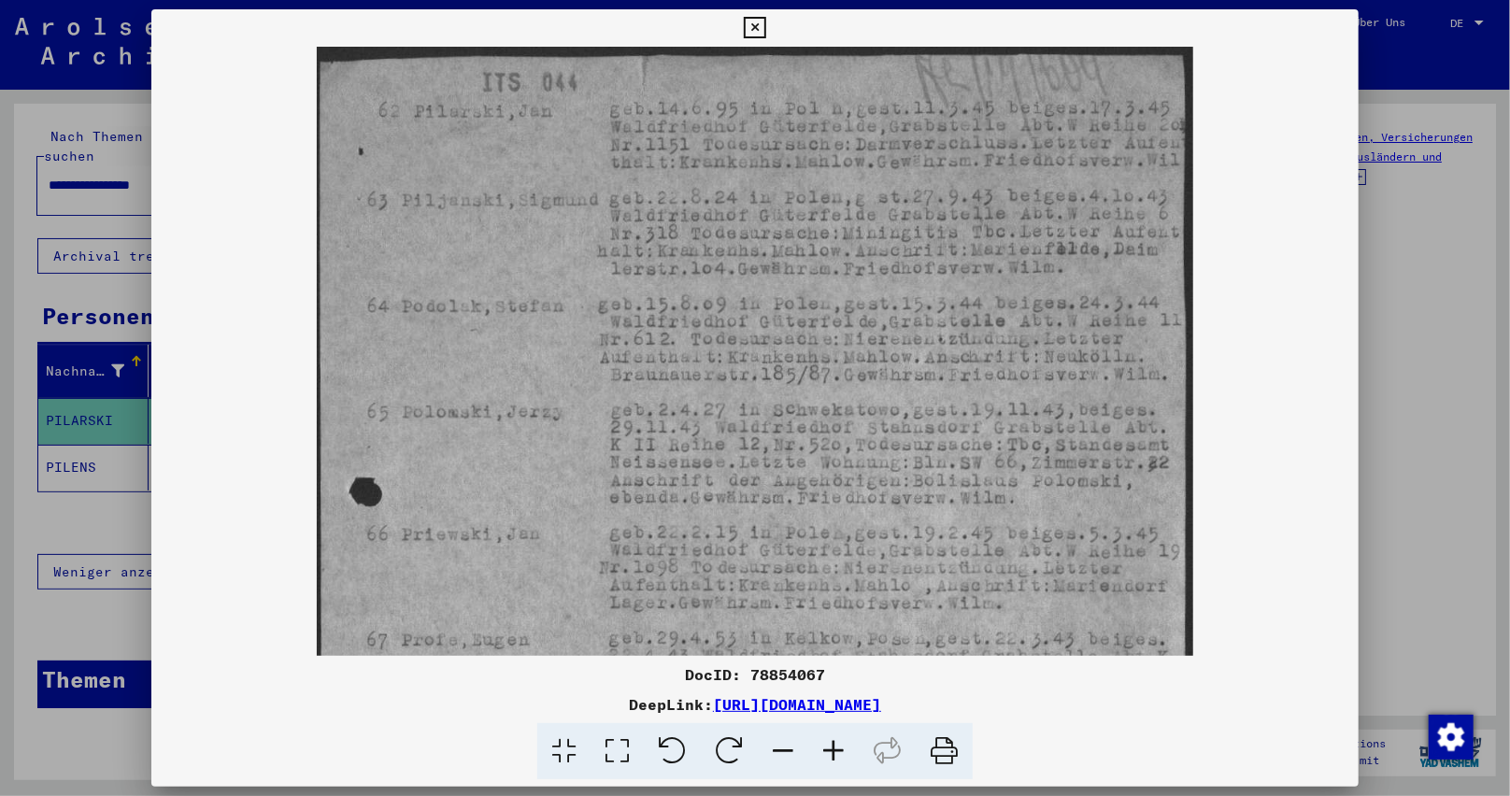
click at [826, 754] on icon at bounding box center [833, 751] width 50 height 57
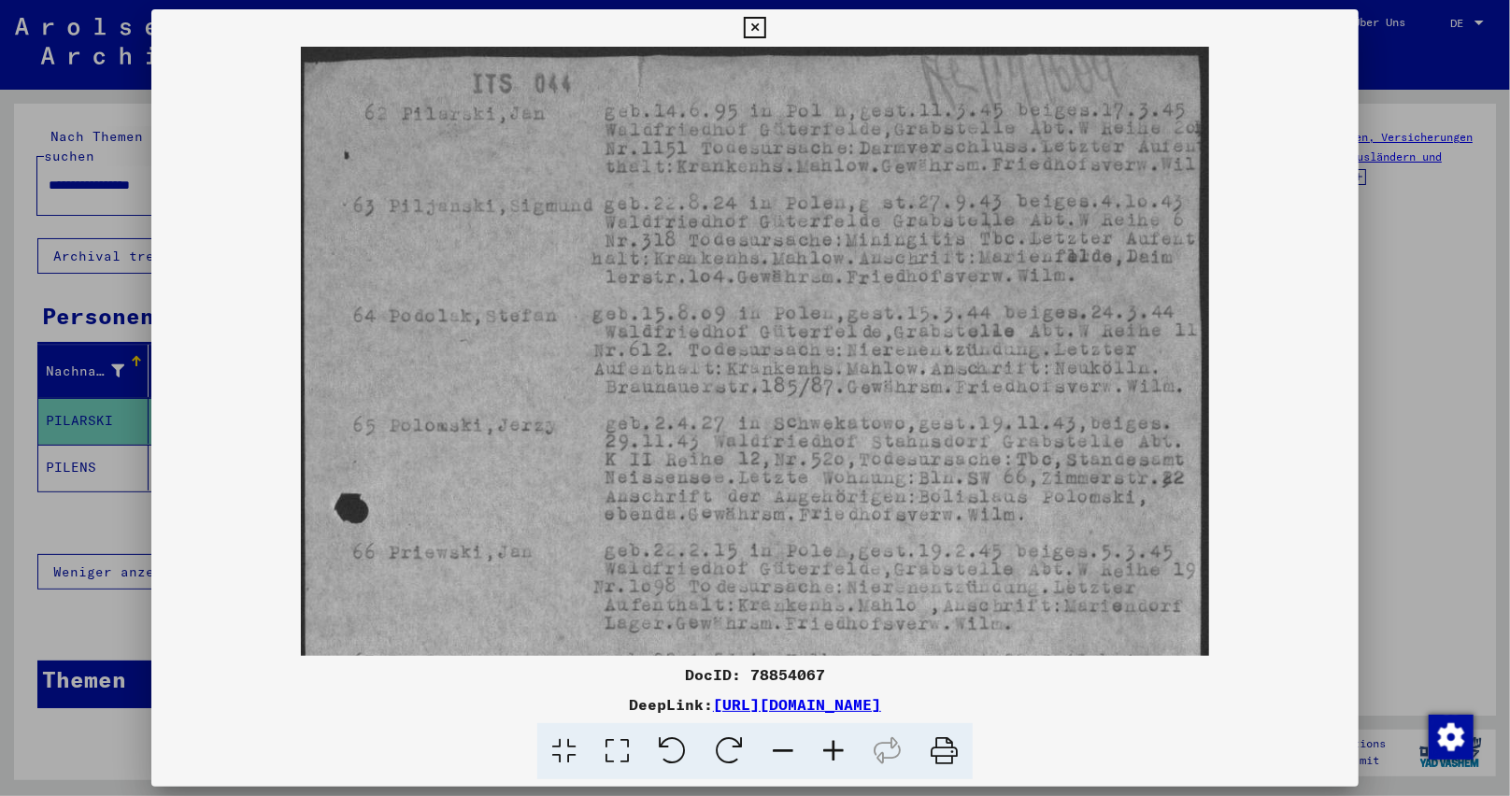
drag, startPoint x: 821, startPoint y: 750, endPoint x: 809, endPoint y: 751, distance: 12.2
click at [817, 752] on icon at bounding box center [833, 751] width 50 height 57
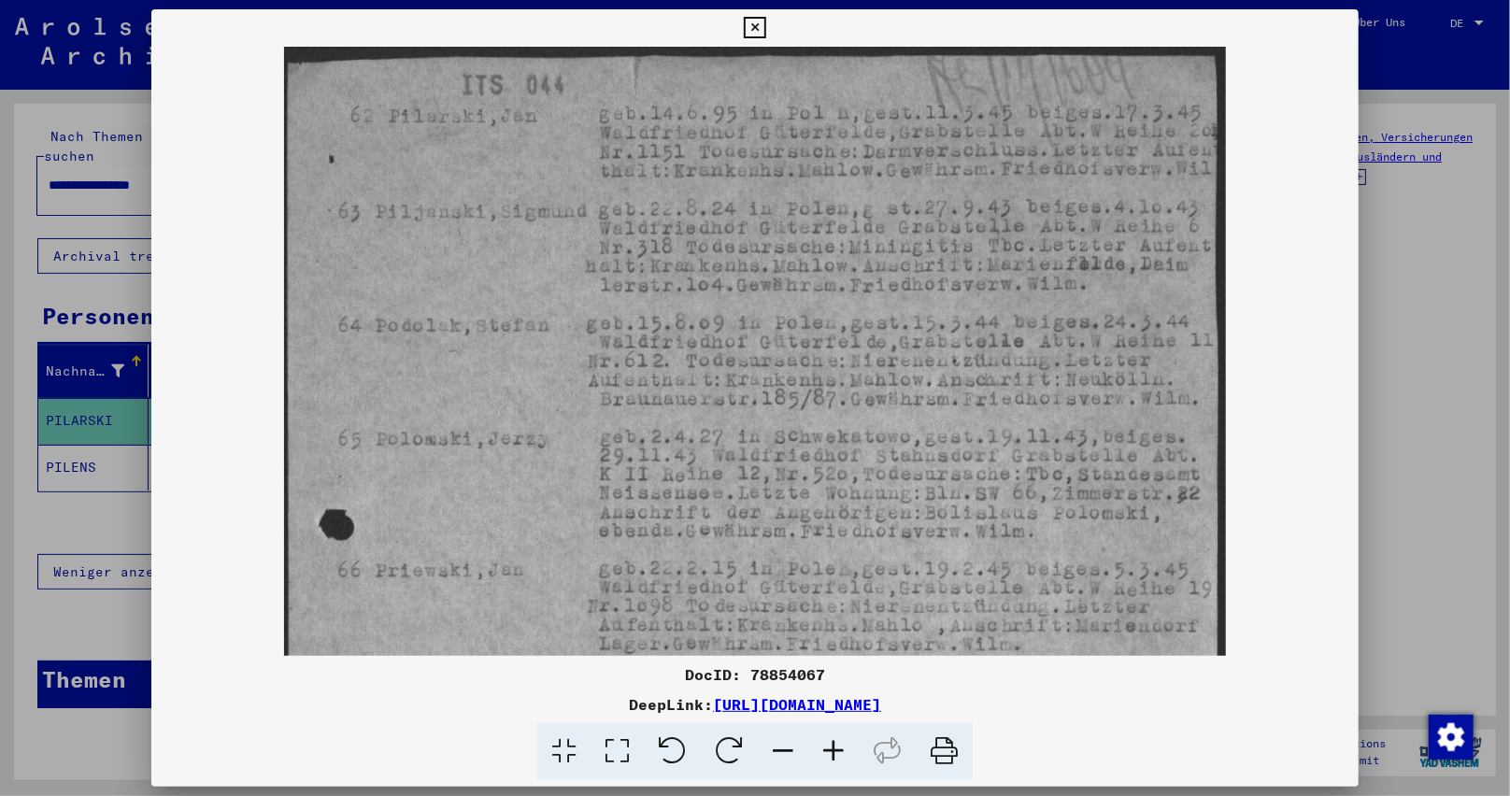
click at [808, 751] on icon at bounding box center [833, 751] width 50 height 57
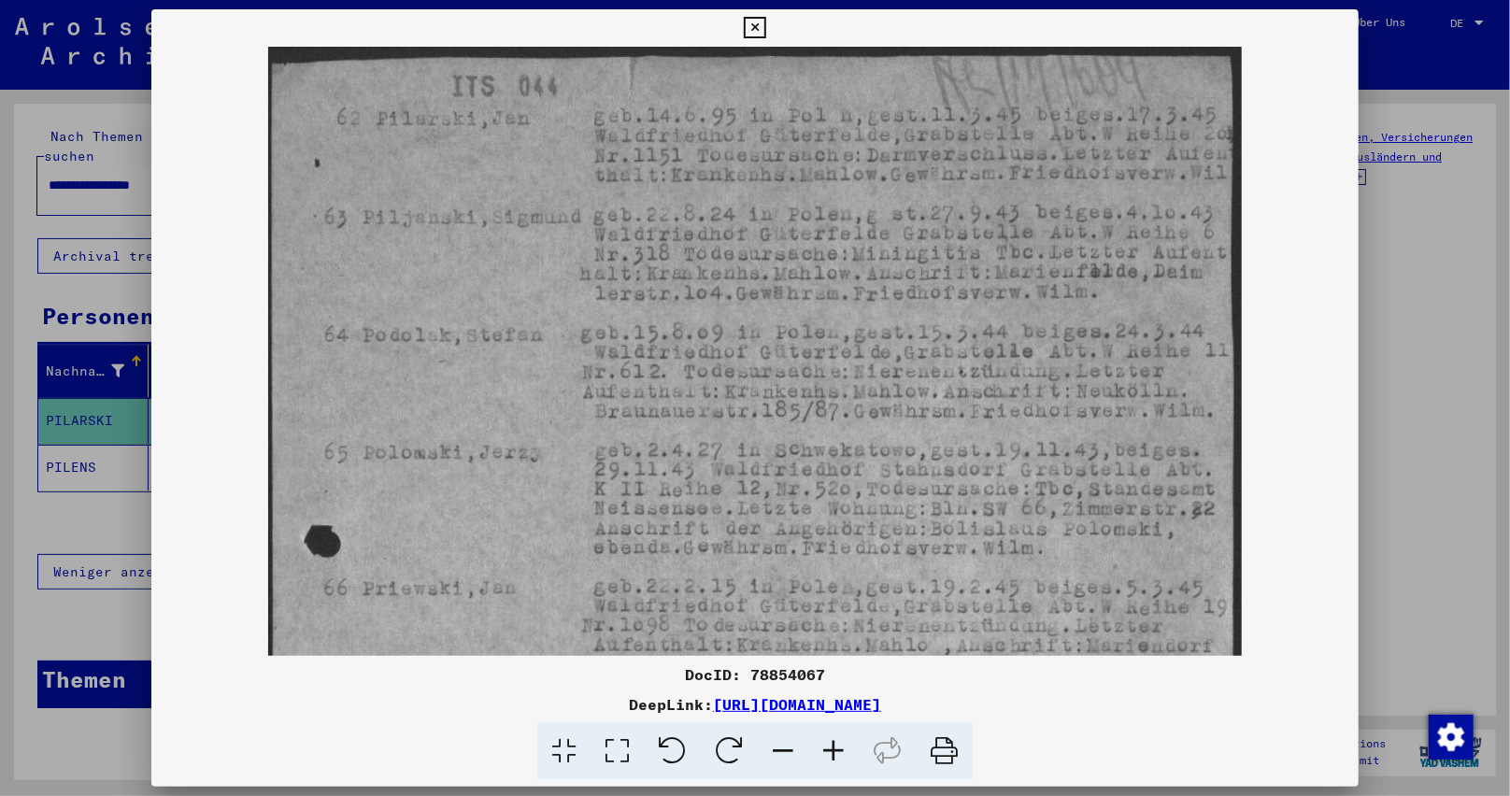
click at [806, 749] on icon at bounding box center [783, 751] width 50 height 57
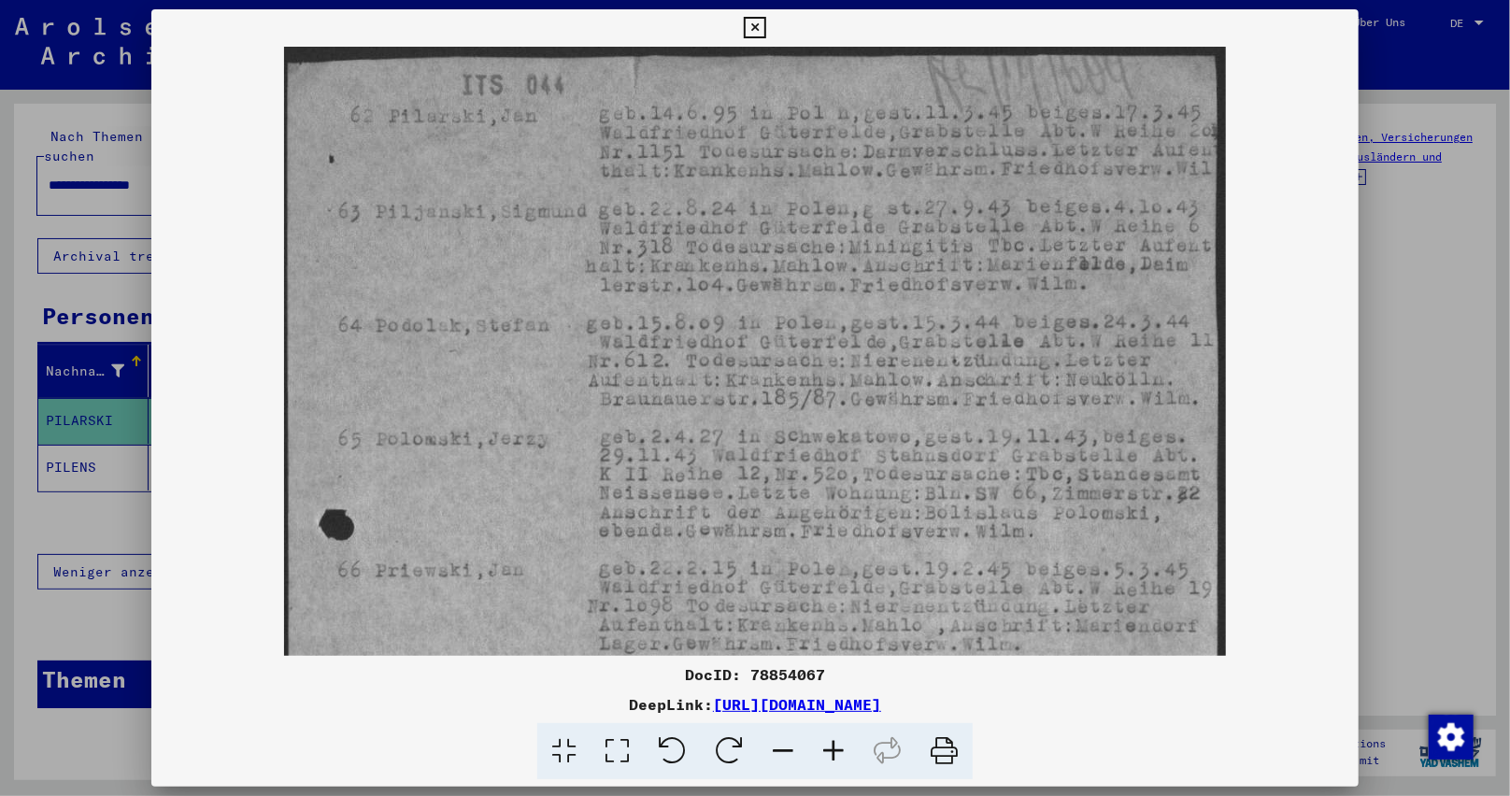
click at [804, 749] on icon at bounding box center [783, 751] width 50 height 57
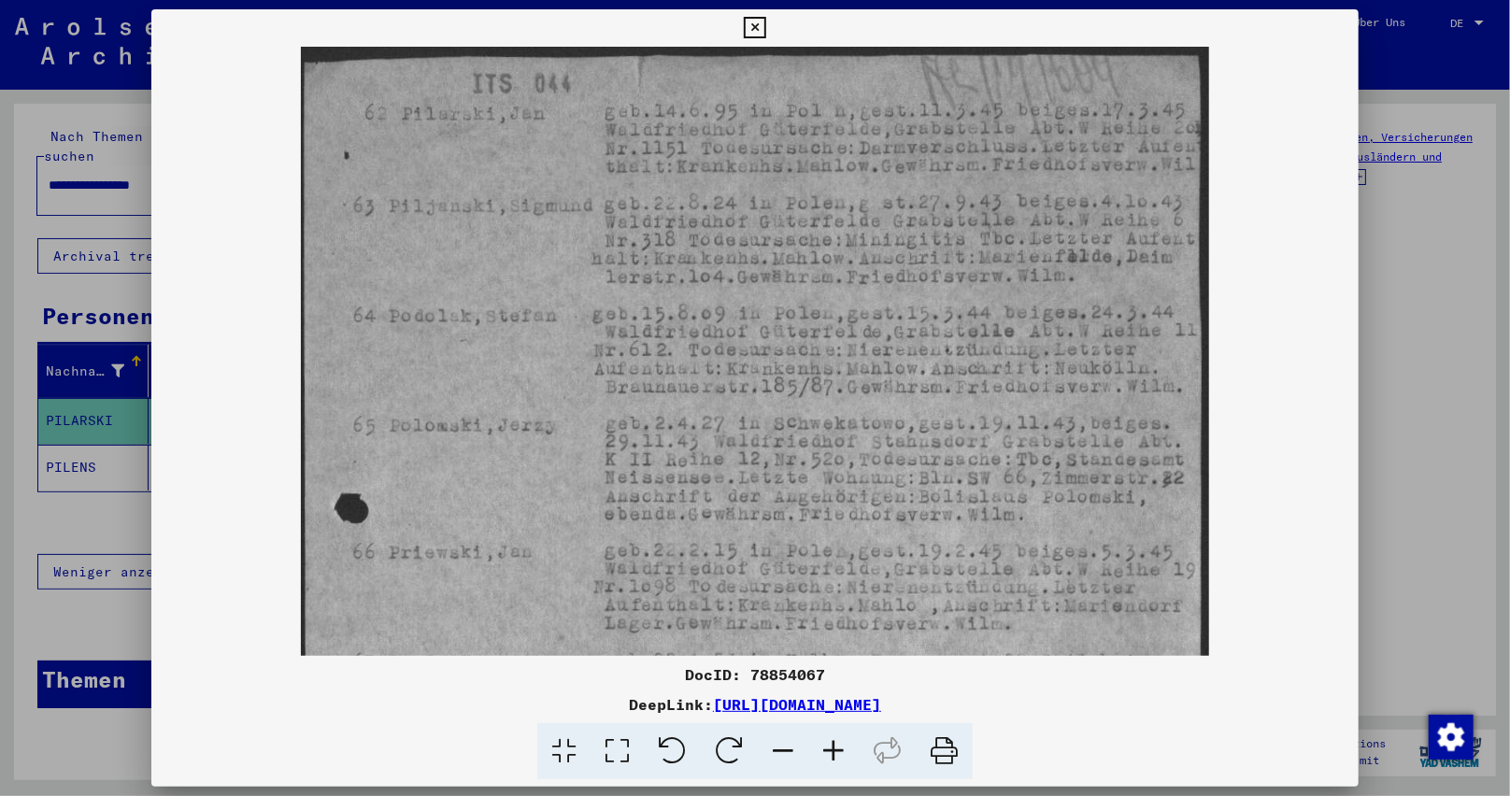
click at [798, 748] on icon at bounding box center [783, 751] width 50 height 57
